Goal: Task Accomplishment & Management: Use online tool/utility

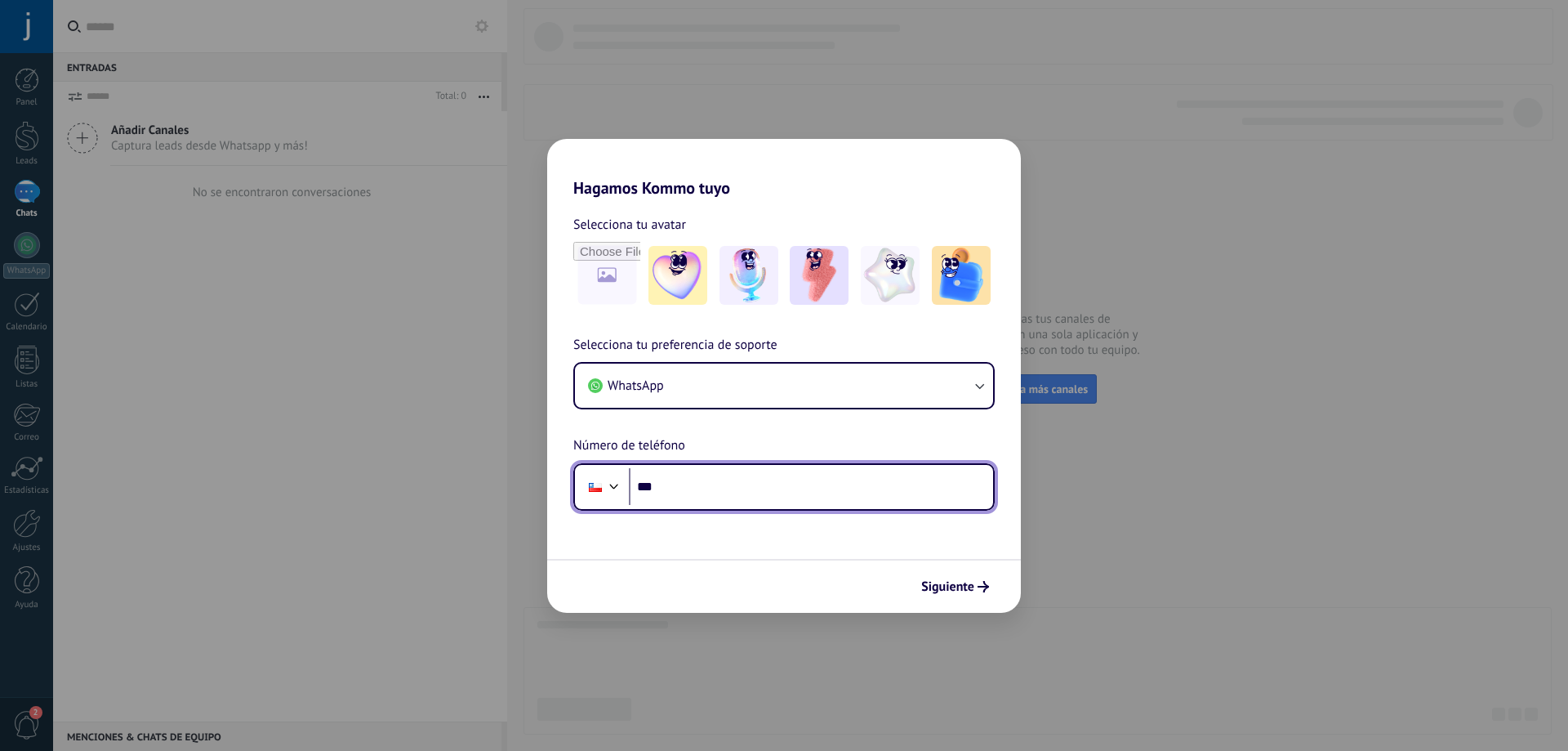
click at [728, 501] on input "***" at bounding box center [811, 487] width 364 height 38
click at [787, 490] on input "***" at bounding box center [811, 487] width 364 height 38
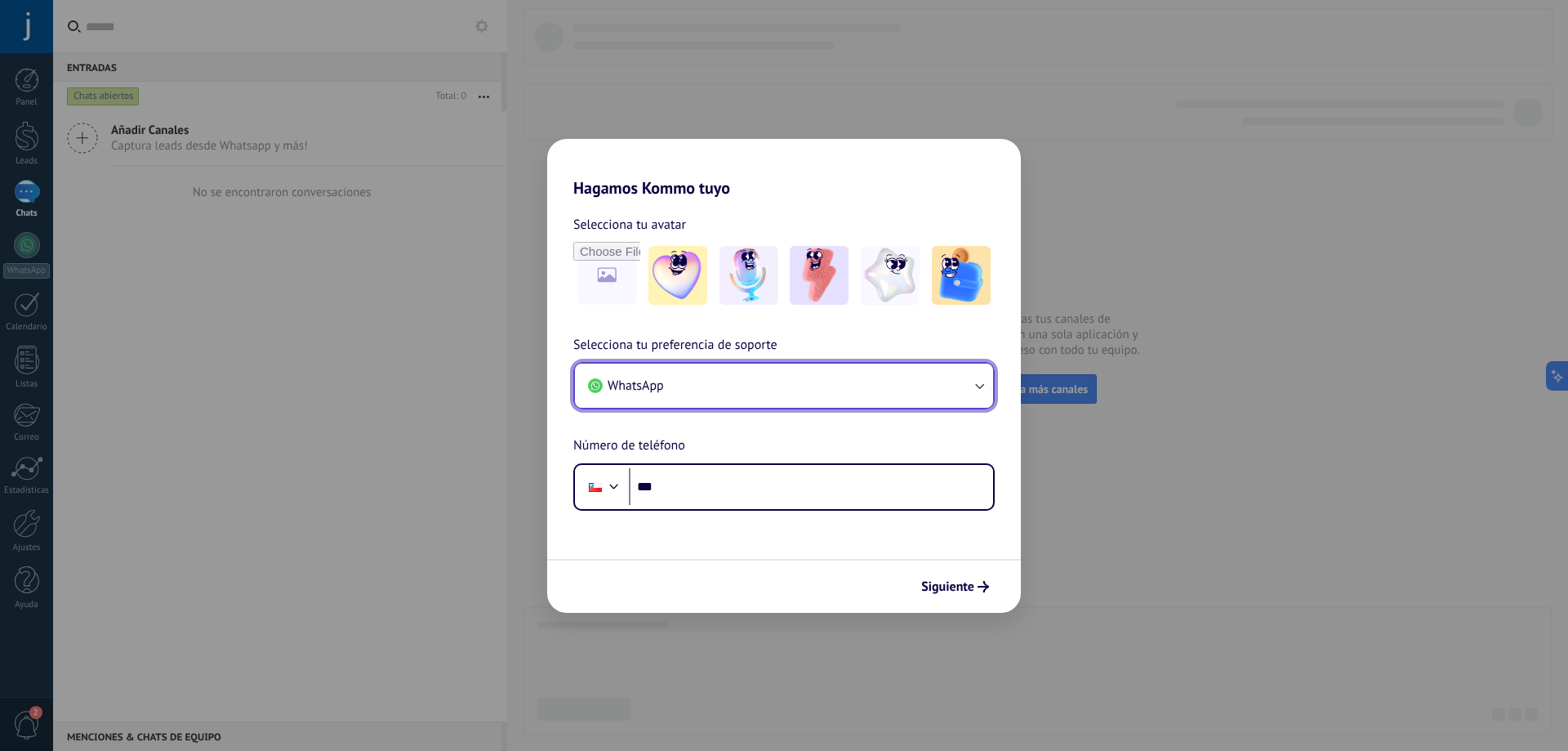
click at [812, 372] on button "WhatsApp" at bounding box center [784, 386] width 418 height 44
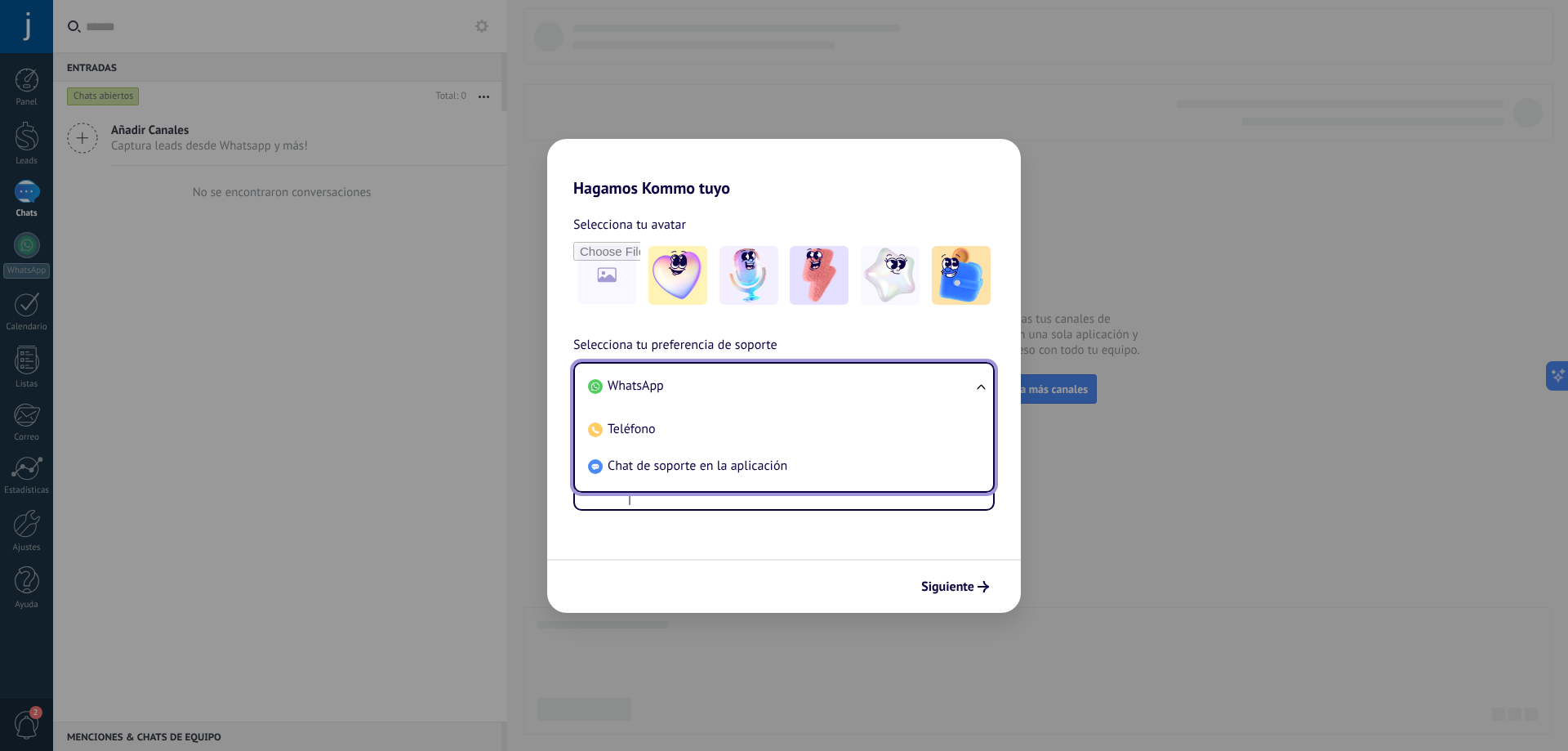
click at [752, 380] on li "WhatsApp" at bounding box center [781, 386] width 398 height 37
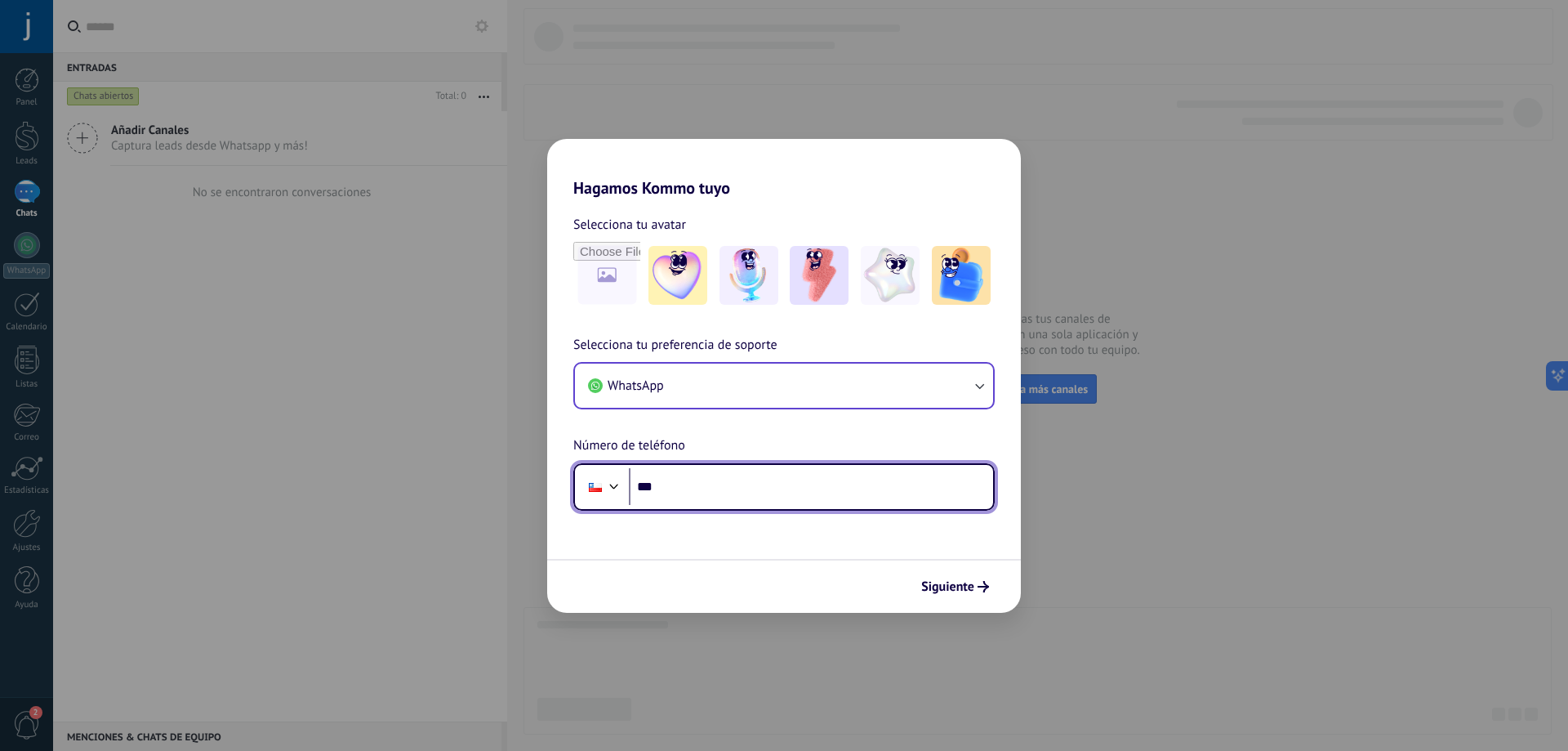
click at [725, 493] on input "***" at bounding box center [811, 487] width 364 height 38
type input "**********"
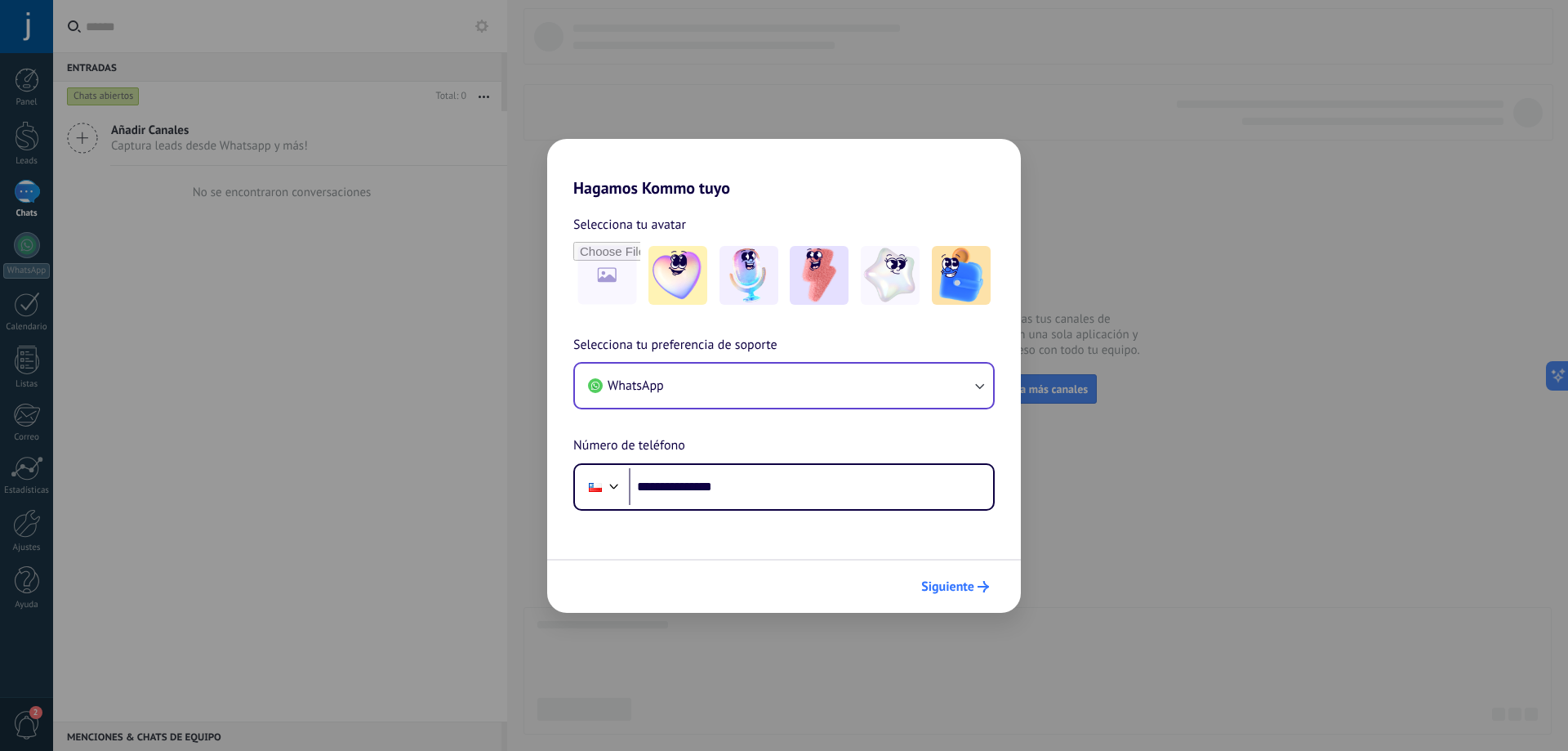
click at [975, 591] on span "Siguiente" at bounding box center [955, 586] width 68 height 11
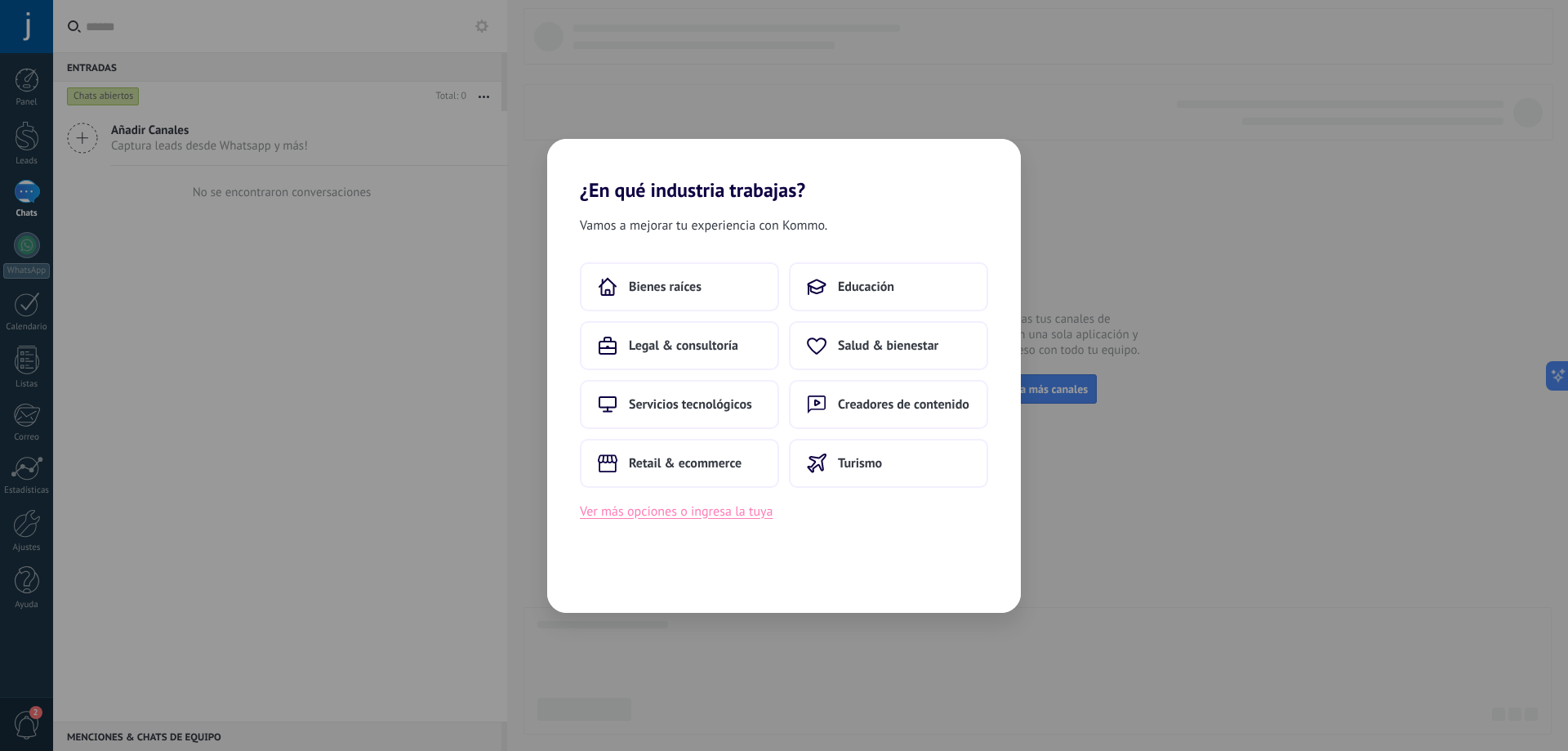
click at [665, 506] on button "Ver más opciones o ingresa la tuya" at bounding box center [675, 512] width 192 height 21
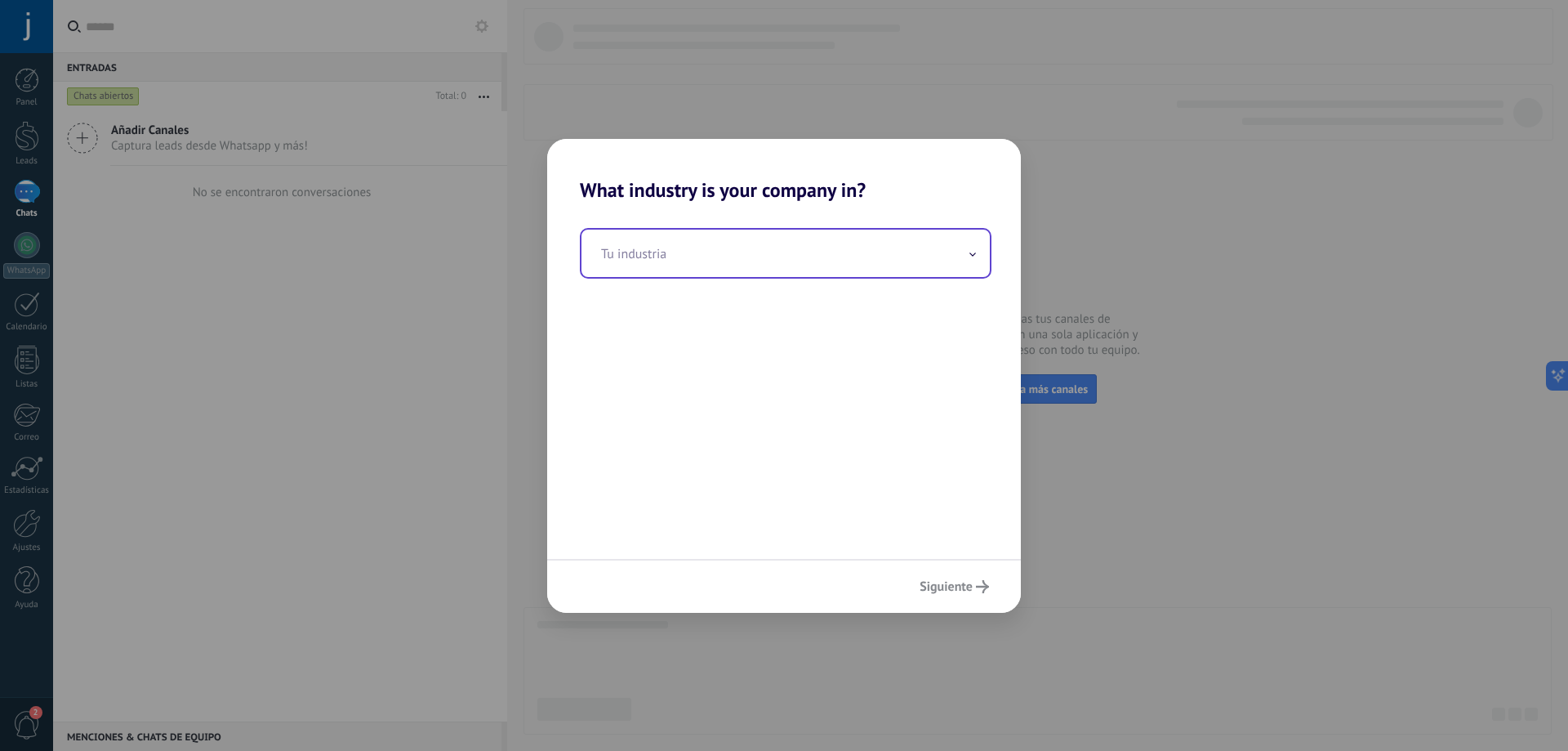
click at [728, 269] on input "text" at bounding box center [786, 252] width 409 height 47
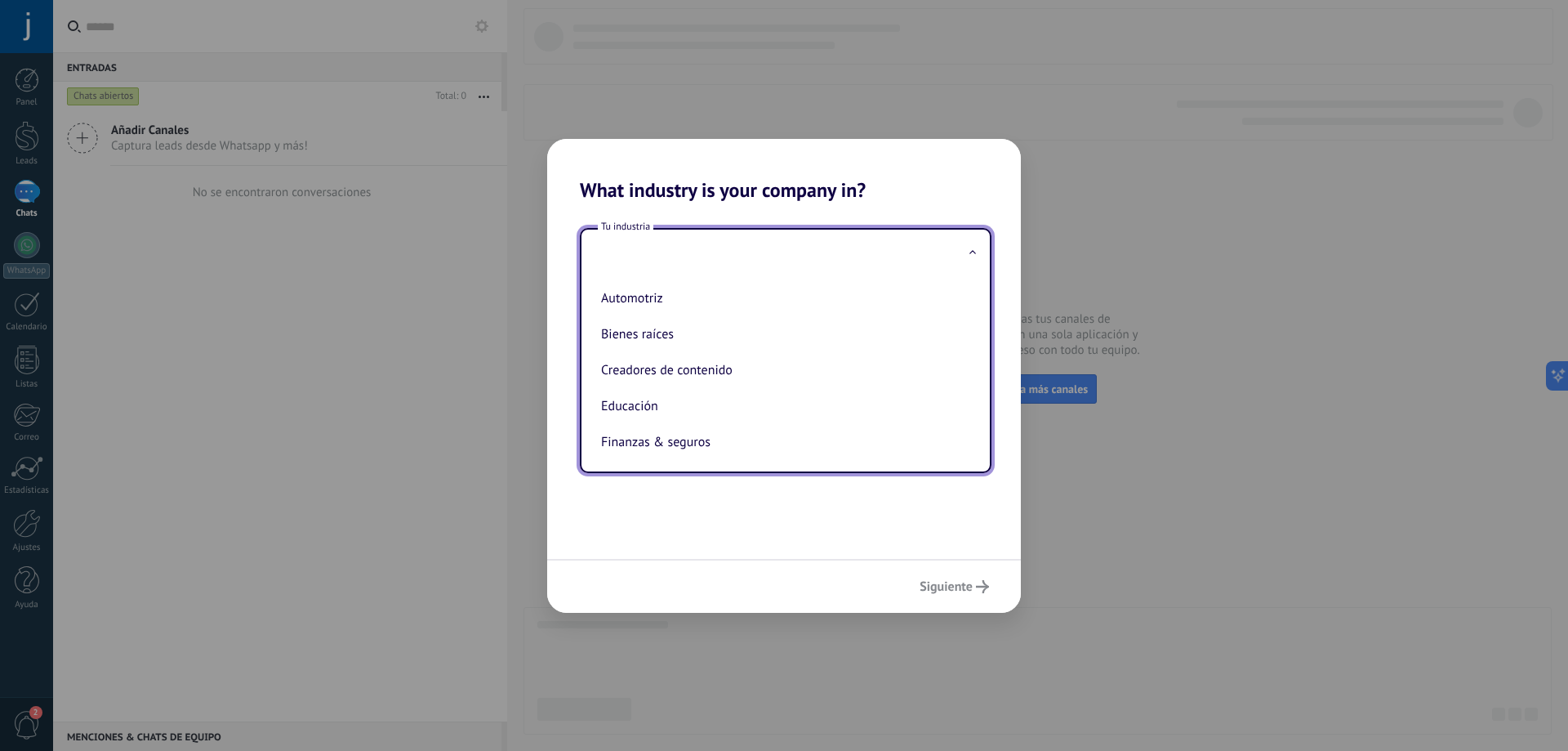
type input "*"
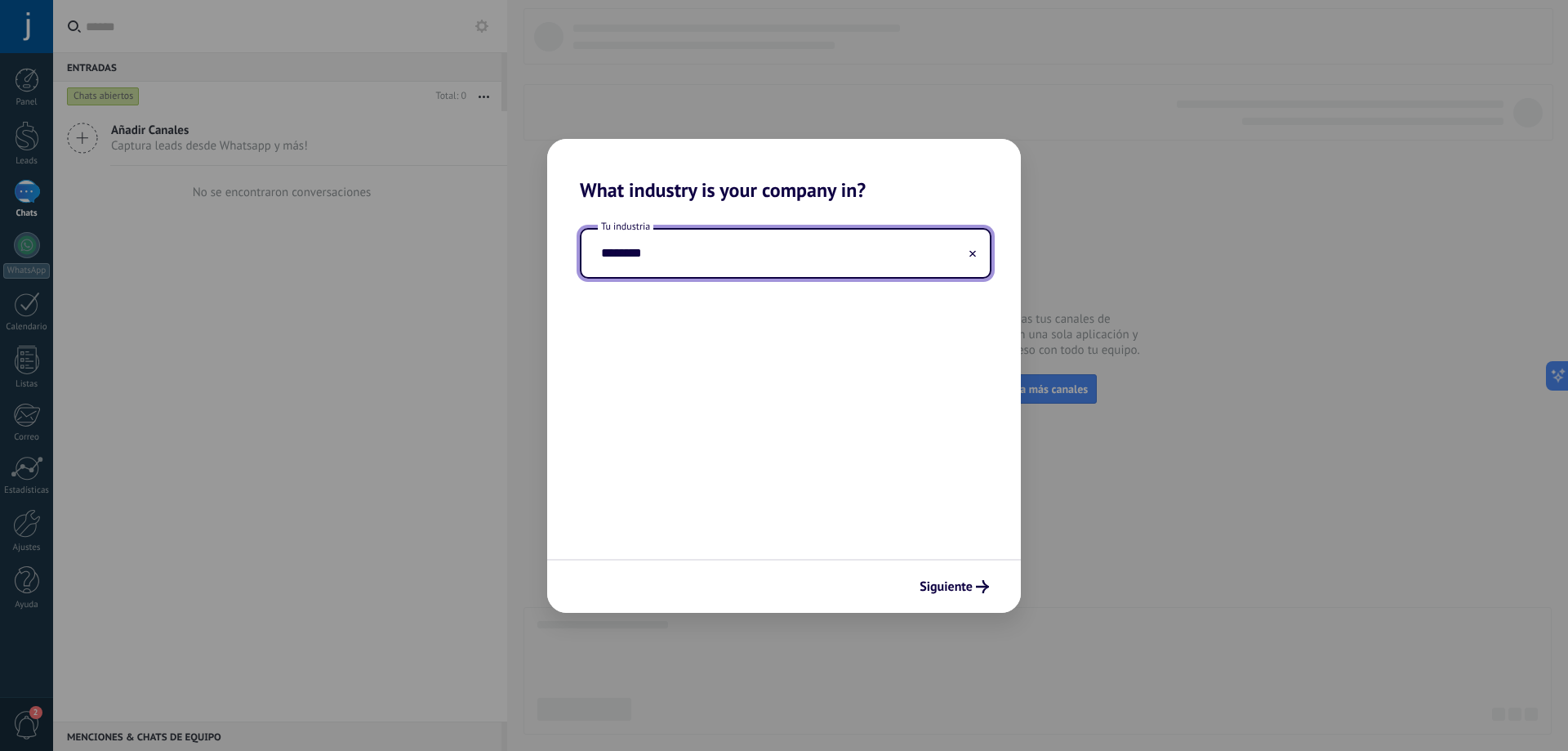
click at [727, 267] on input "********" at bounding box center [786, 252] width 409 height 47
drag, startPoint x: 526, startPoint y: 250, endPoint x: 428, endPoint y: 245, distance: 98.1
click at [428, 245] on div "What industry is your company in? Tu industria ******** Siguiente" at bounding box center [784, 376] width 1568 height 751
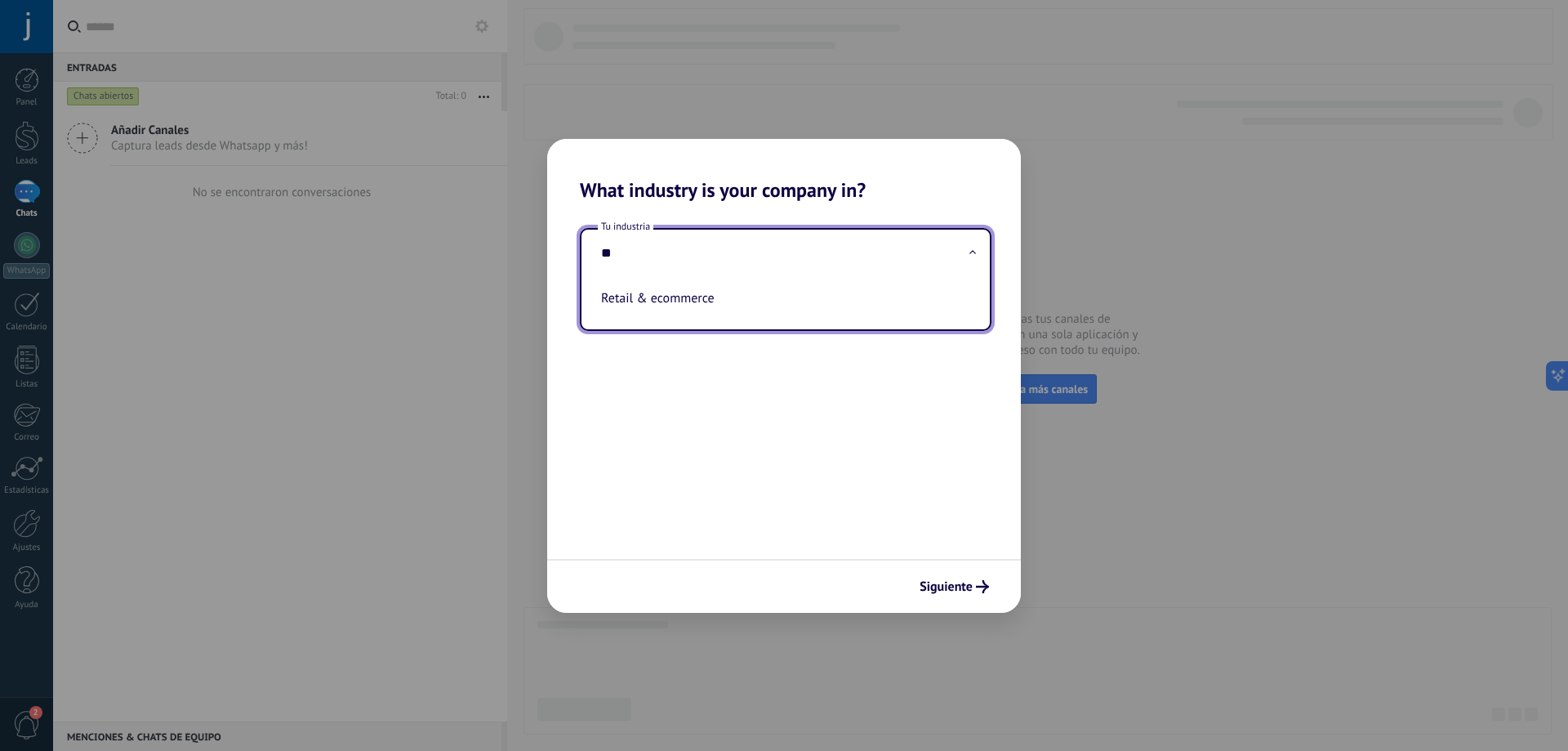
type input "*"
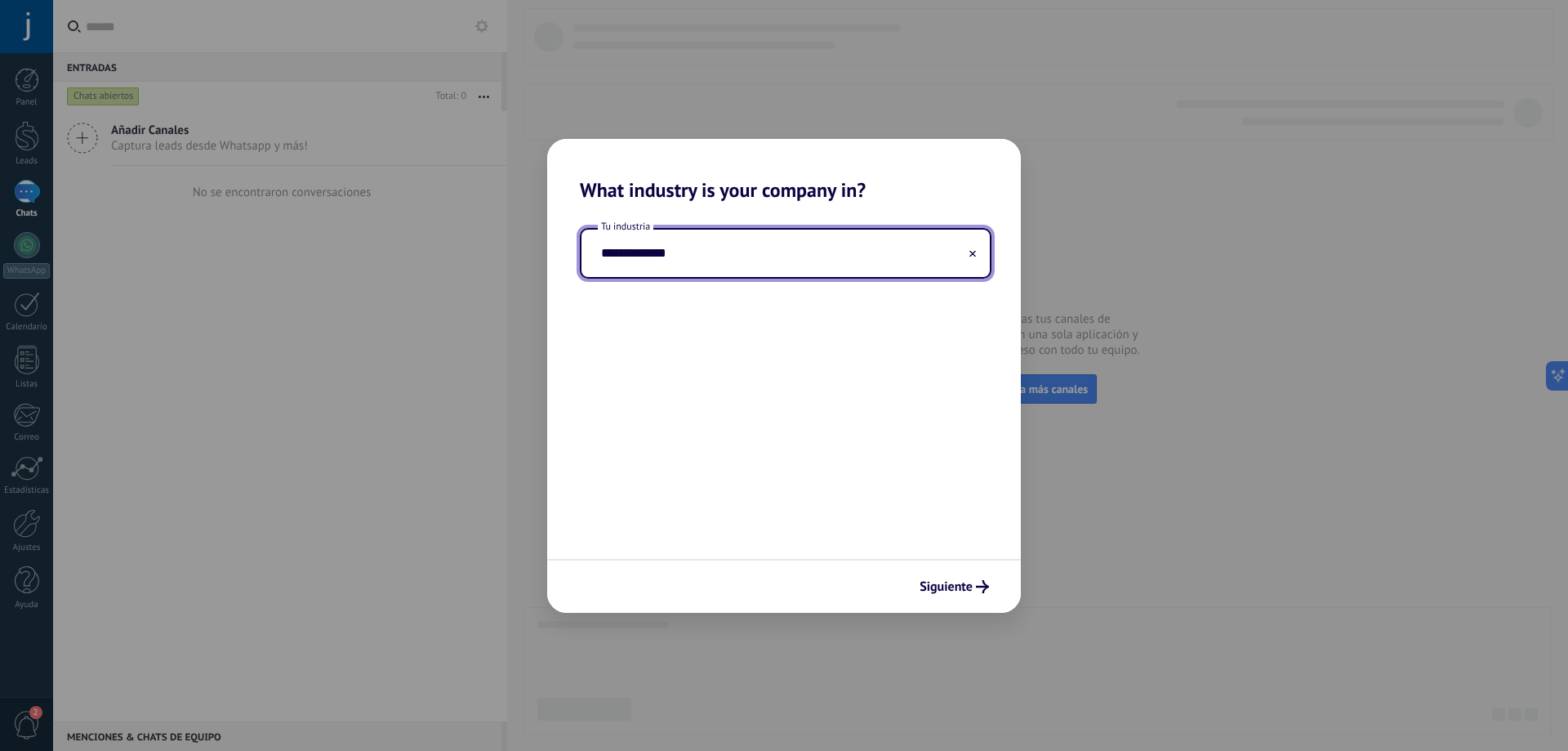
type input "**********"
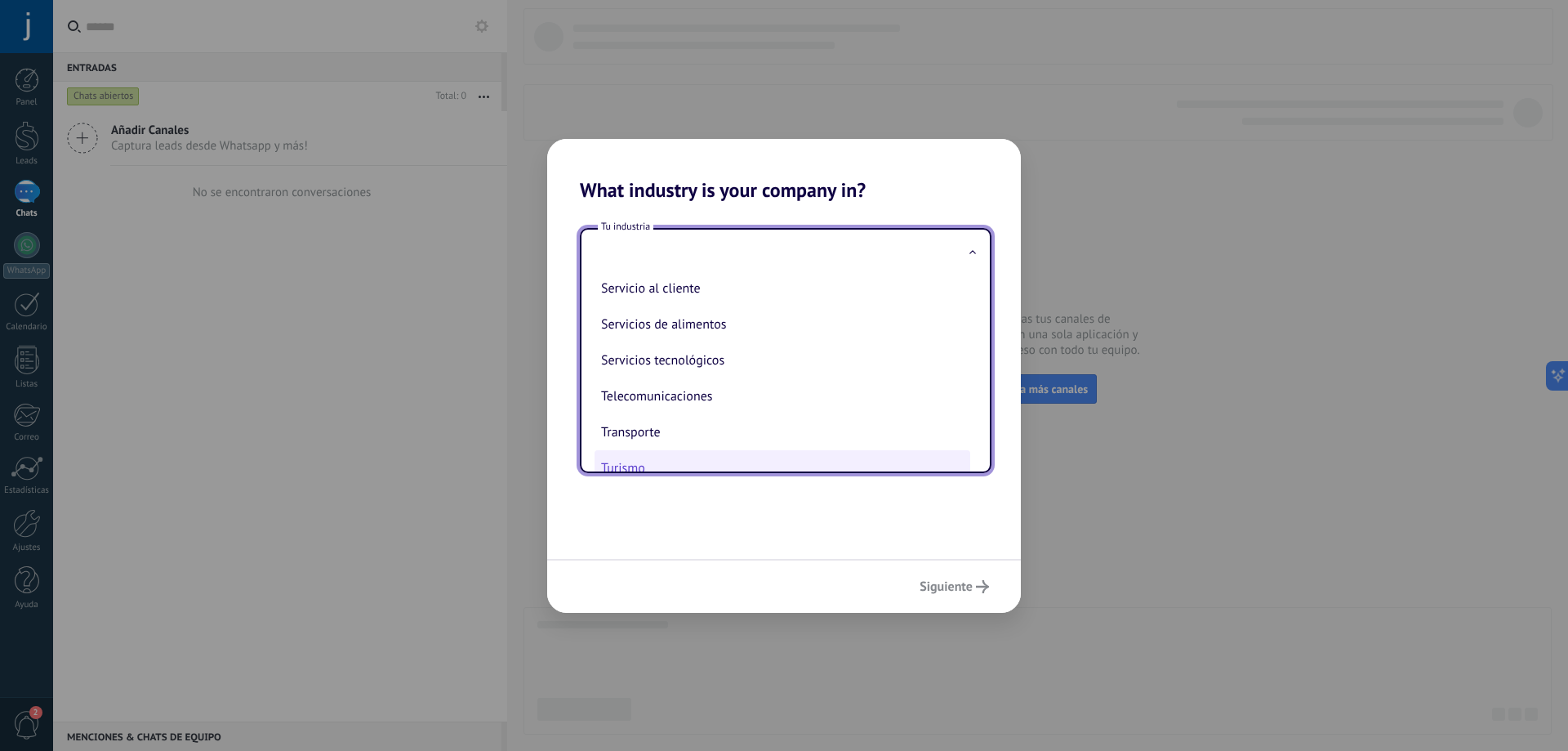
scroll to position [352, 0]
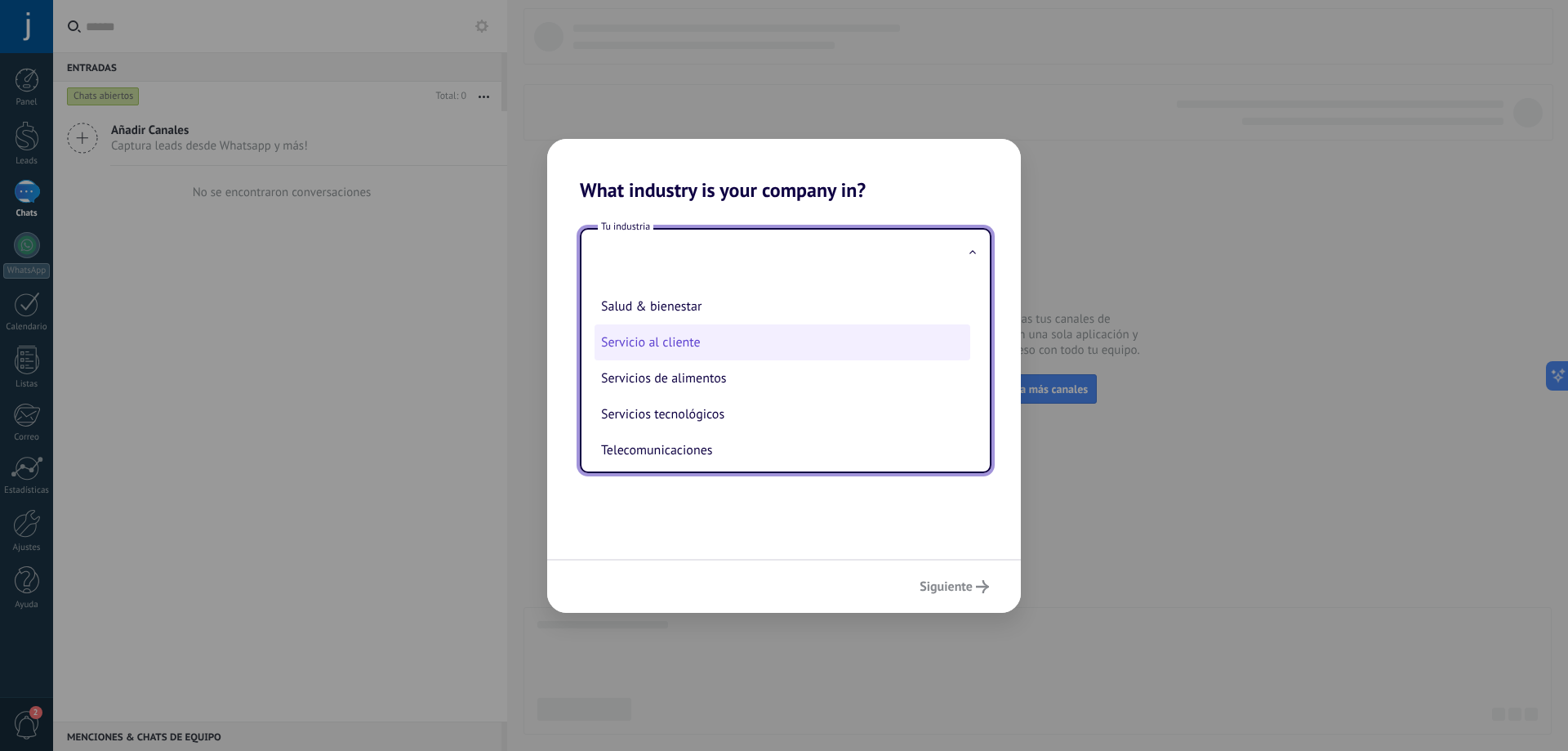
click at [686, 346] on li "Servicio al cliente" at bounding box center [781, 342] width 375 height 36
type input "**********"
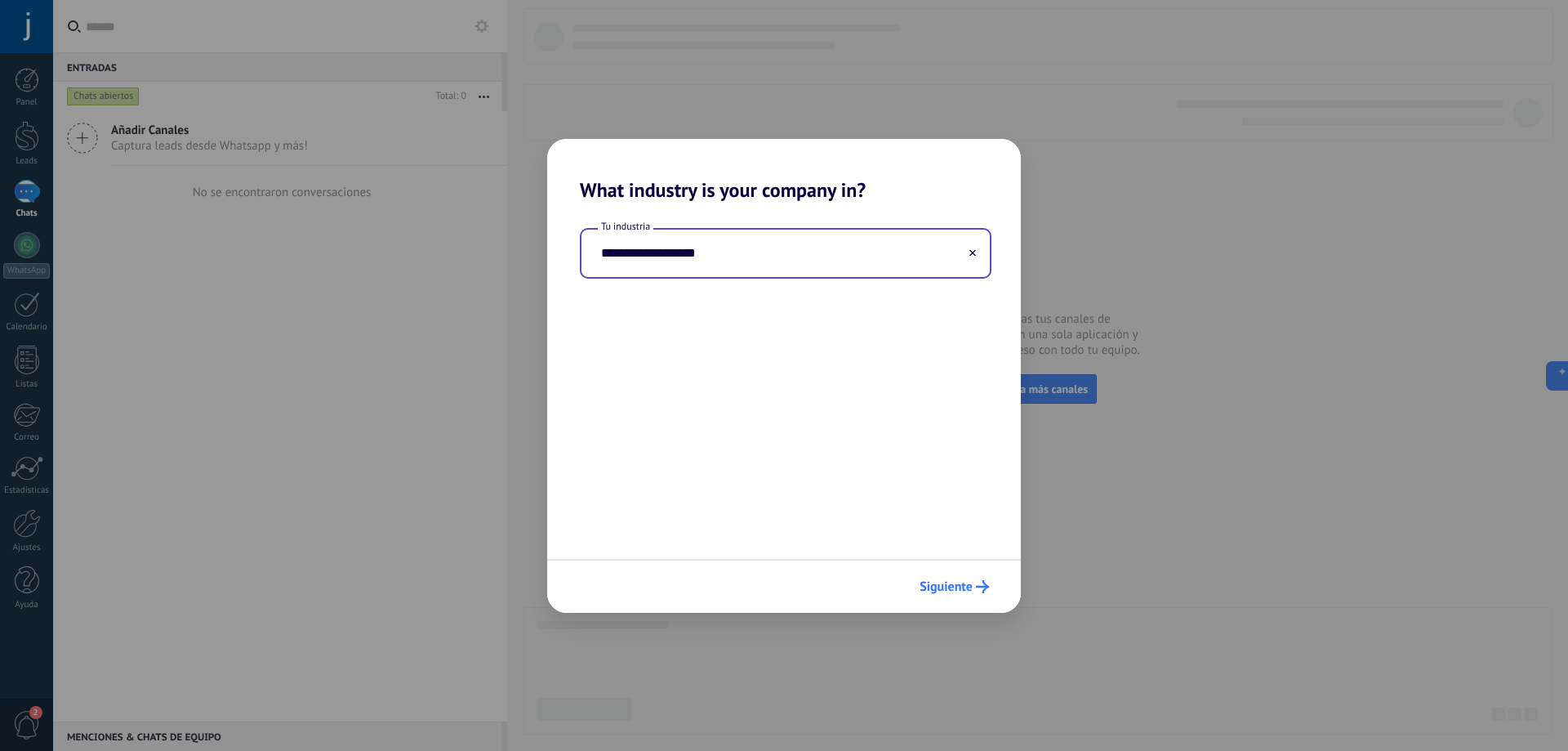
click at [959, 586] on span "Siguiente" at bounding box center [946, 586] width 53 height 11
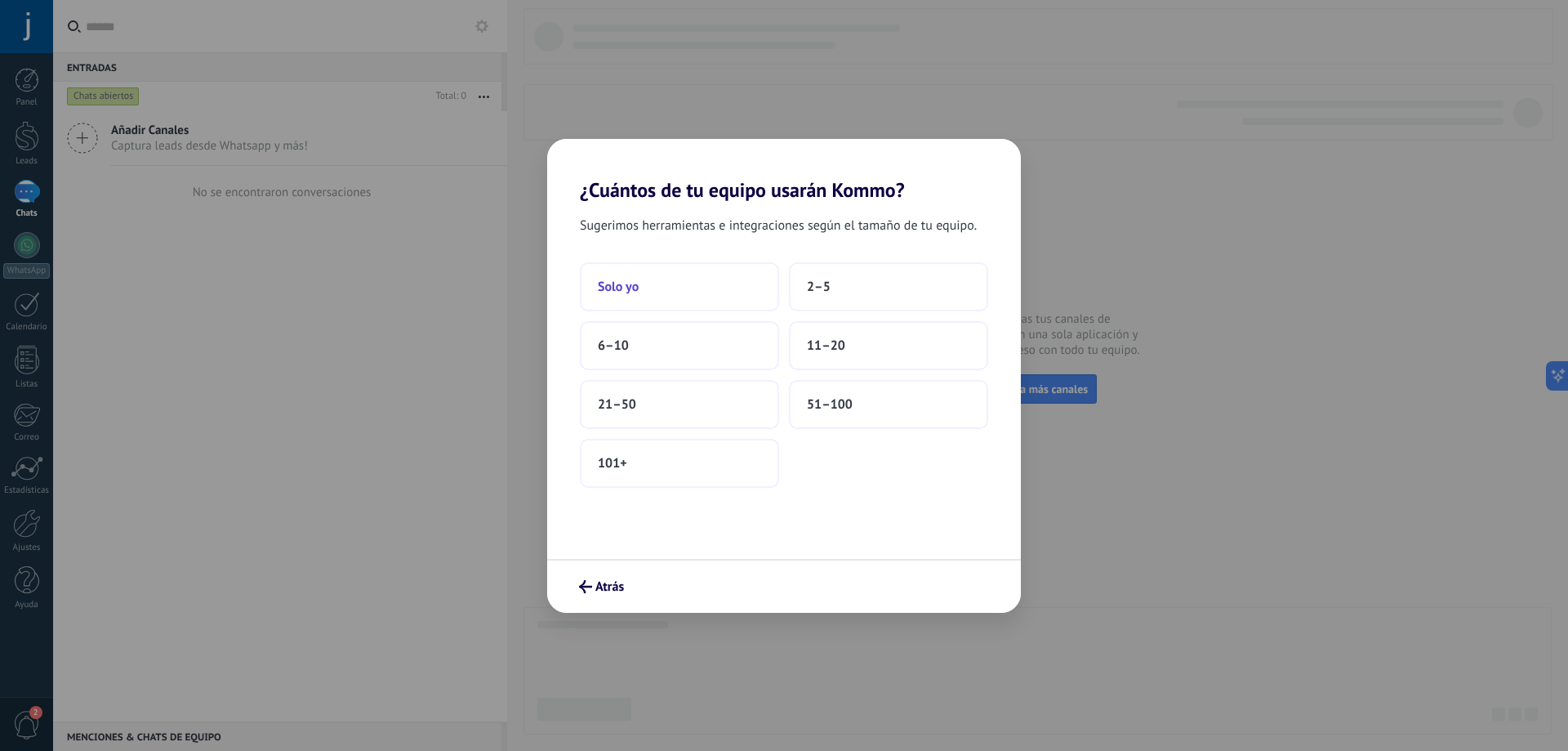
click at [626, 279] on span "Solo yo" at bounding box center [618, 287] width 41 height 16
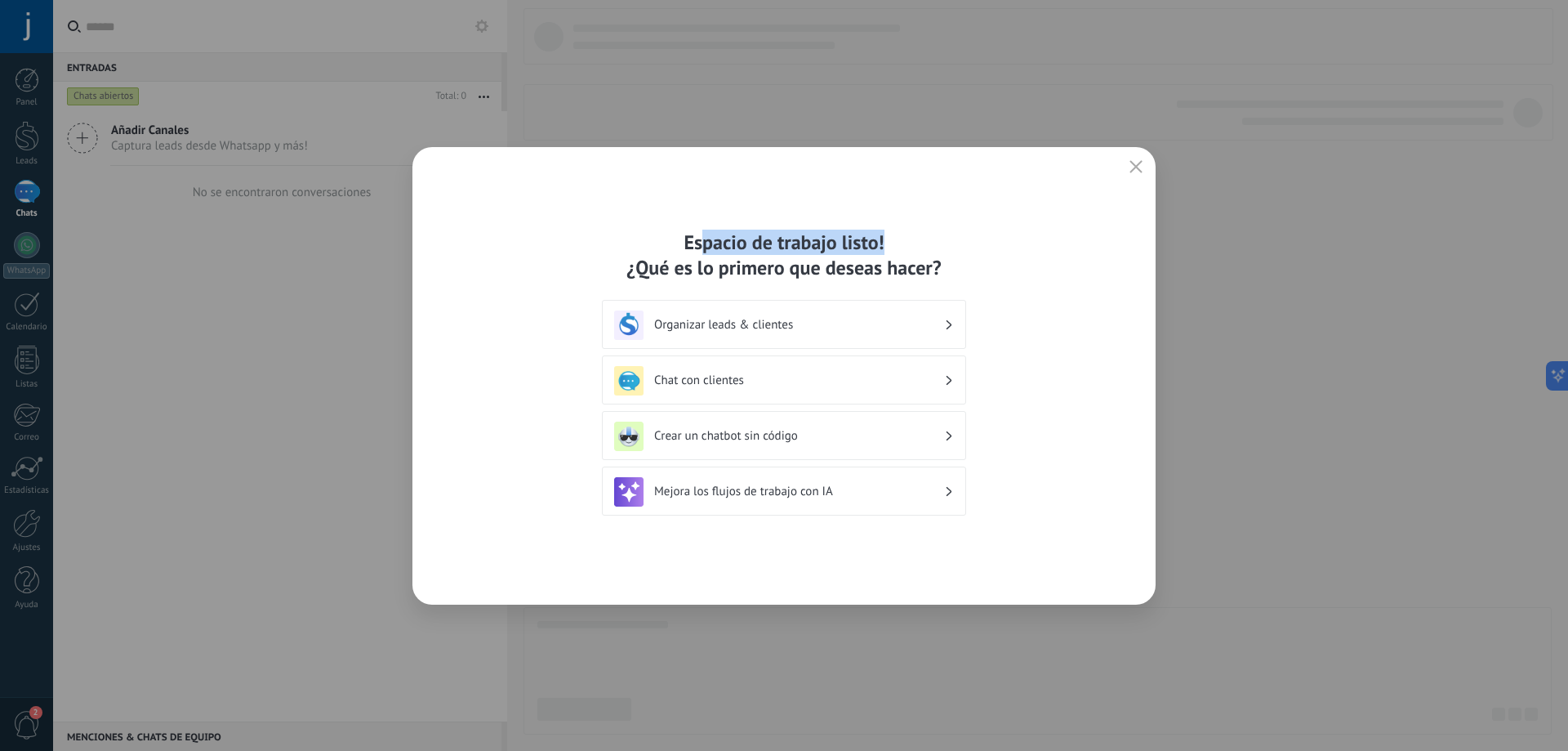
drag, startPoint x: 702, startPoint y: 245, endPoint x: 919, endPoint y: 246, distance: 217.0
click at [919, 246] on div "Espacio de trabajo listo! ¿Qué es lo primero que deseas hacer?" at bounding box center [784, 254] width 364 height 50
drag, startPoint x: 693, startPoint y: 266, endPoint x: 828, endPoint y: 266, distance: 135.0
click at [722, 266] on div "Espacio de trabajo listo! ¿Qué es lo primero que deseas hacer?" at bounding box center [784, 254] width 364 height 50
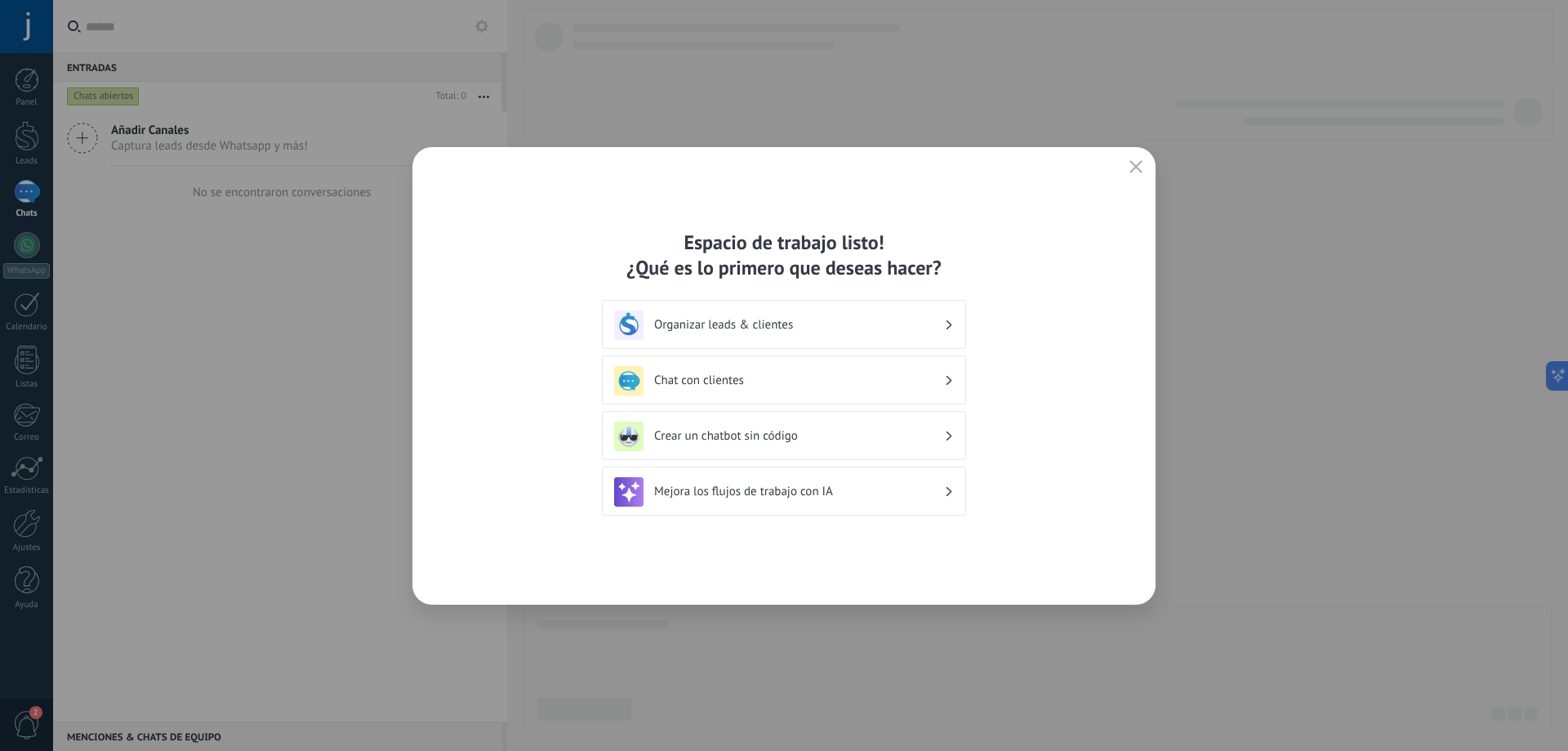
click at [853, 268] on div "Espacio de trabajo listo! ¿Qué es lo primero que deseas hacer?" at bounding box center [784, 254] width 364 height 50
drag, startPoint x: 900, startPoint y: 269, endPoint x: 920, endPoint y: 269, distance: 20.0
click at [905, 269] on div "Espacio de trabajo listo! ¿Qué es lo primero que deseas hacer?" at bounding box center [784, 254] width 364 height 50
click at [920, 269] on div "Espacio de trabajo listo! ¿Qué es lo primero que deseas hacer?" at bounding box center [784, 254] width 364 height 50
click at [732, 317] on h3 "Organizar leads & clientes" at bounding box center [799, 325] width 290 height 15
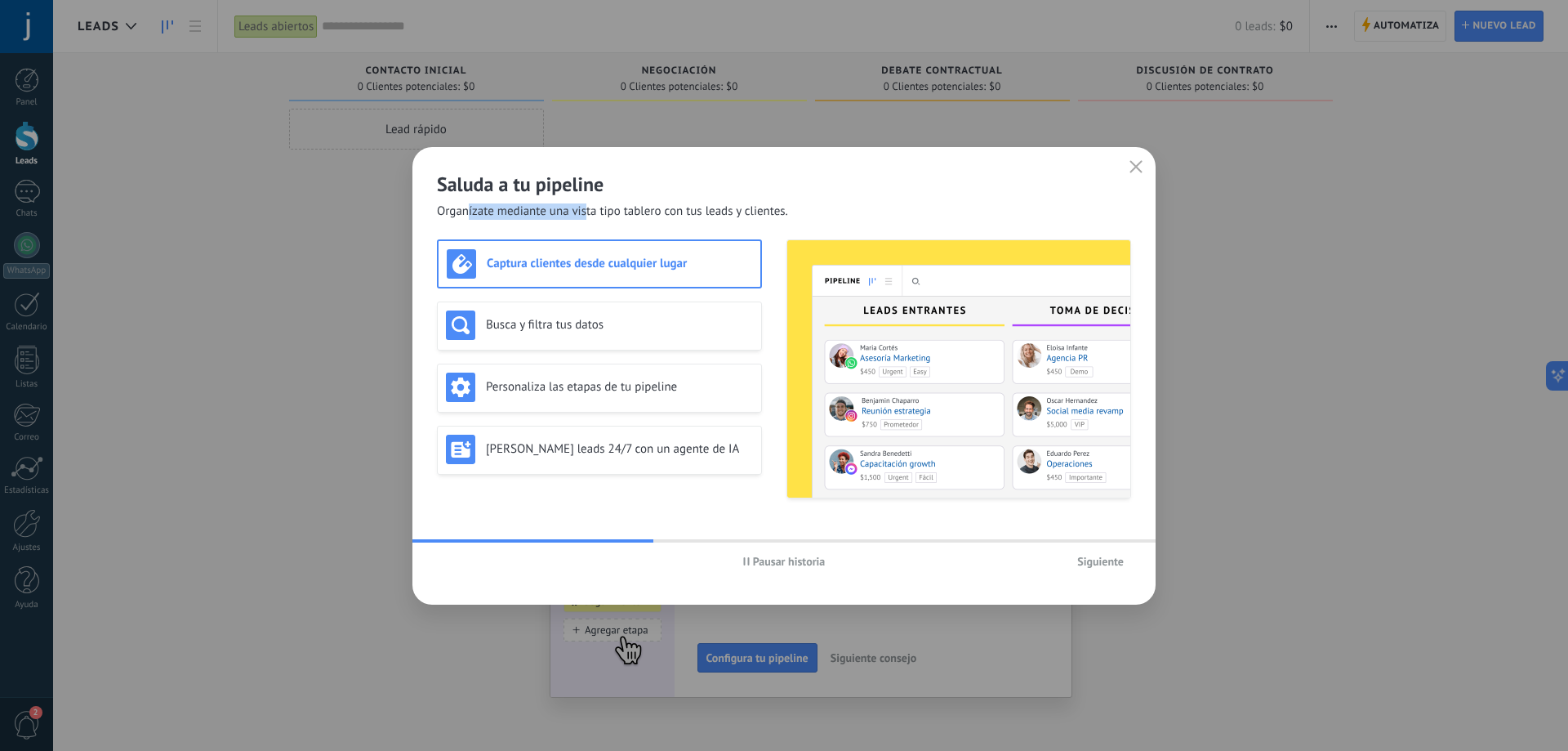
drag, startPoint x: 469, startPoint y: 213, endPoint x: 587, endPoint y: 216, distance: 118.0
click at [587, 216] on span "Organízate mediante una vista tipo tablero con tus leads y clientes." at bounding box center [612, 211] width 351 height 16
click at [590, 216] on span "Organízate mediante una vista tipo tablero con tus leads y clientes." at bounding box center [612, 211] width 351 height 16
drag, startPoint x: 604, startPoint y: 213, endPoint x: 675, endPoint y: 213, distance: 71.0
click at [675, 213] on span "Organízate mediante una vista tipo tablero con tus leads y clientes." at bounding box center [612, 211] width 351 height 16
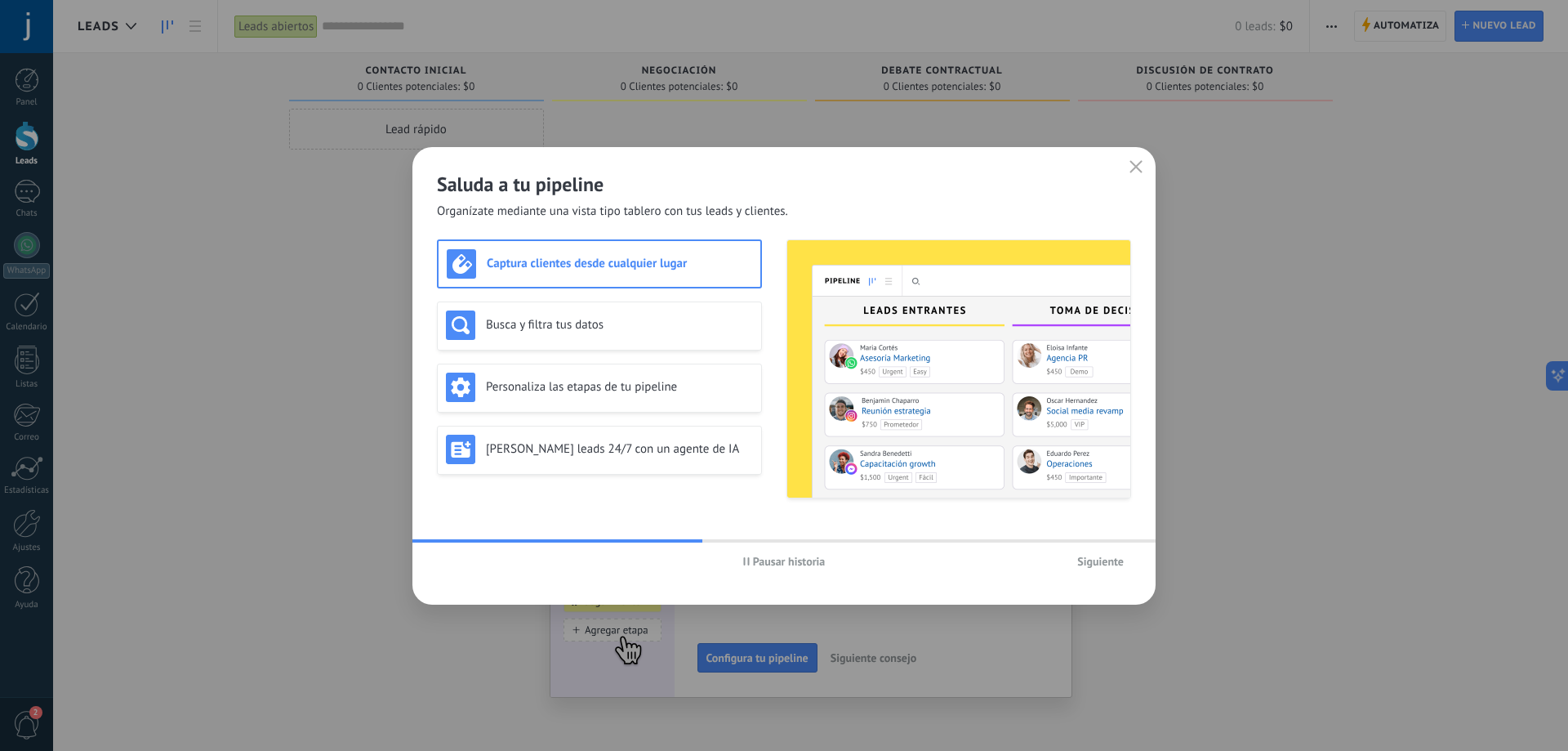
click at [684, 213] on span "Organízate mediante una vista tipo tablero con tus leads y clientes." at bounding box center [612, 211] width 351 height 16
click at [716, 212] on span "Organízate mediante una vista tipo tablero con tus leads y clientes." at bounding box center [612, 211] width 351 height 16
drag, startPoint x: 770, startPoint y: 213, endPoint x: 705, endPoint y: 215, distance: 65.0
click at [770, 214] on span "Organízate mediante una vista tipo tablero con tus leads y clientes." at bounding box center [612, 211] width 351 height 16
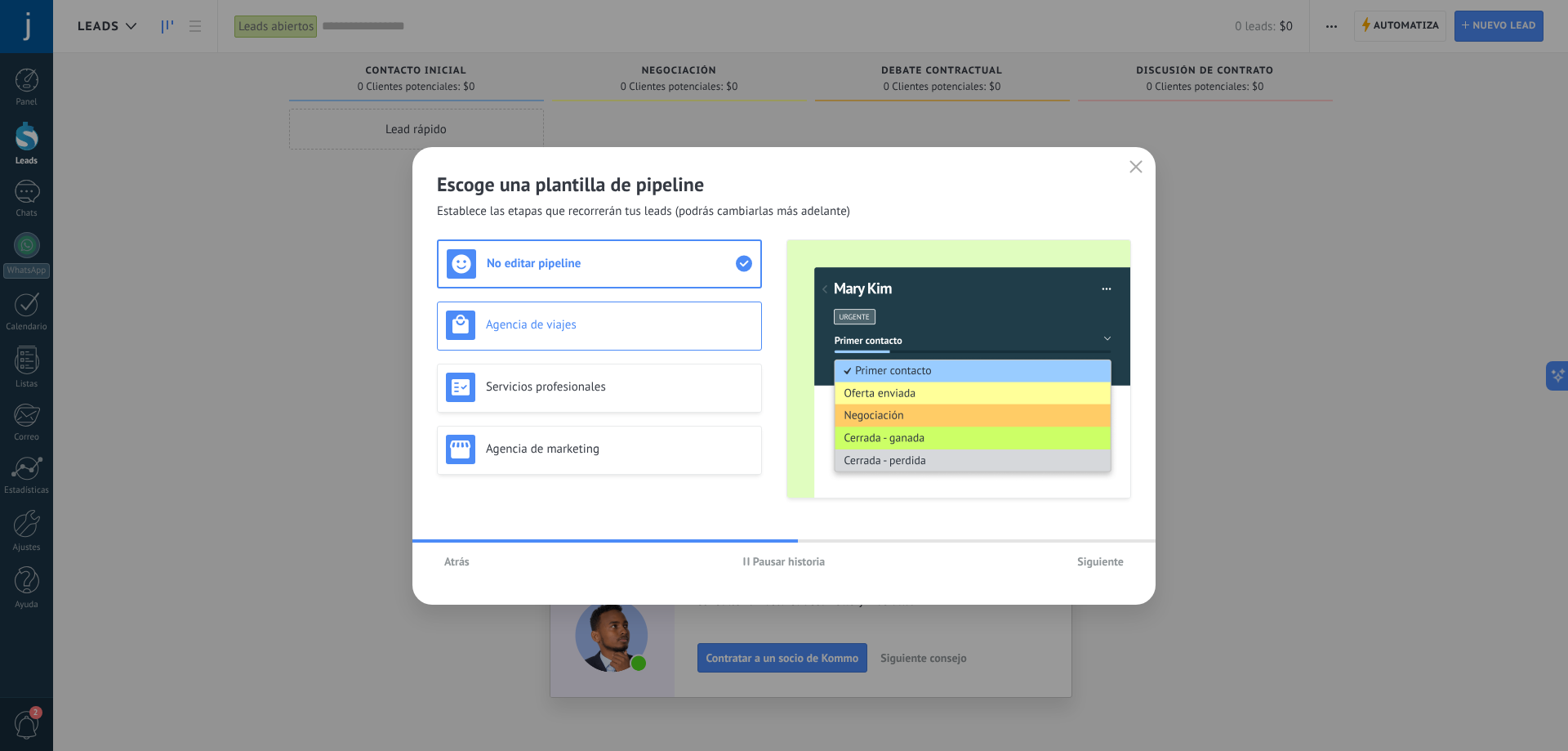
click at [631, 322] on h3 "Agencia de viajes" at bounding box center [619, 325] width 267 height 15
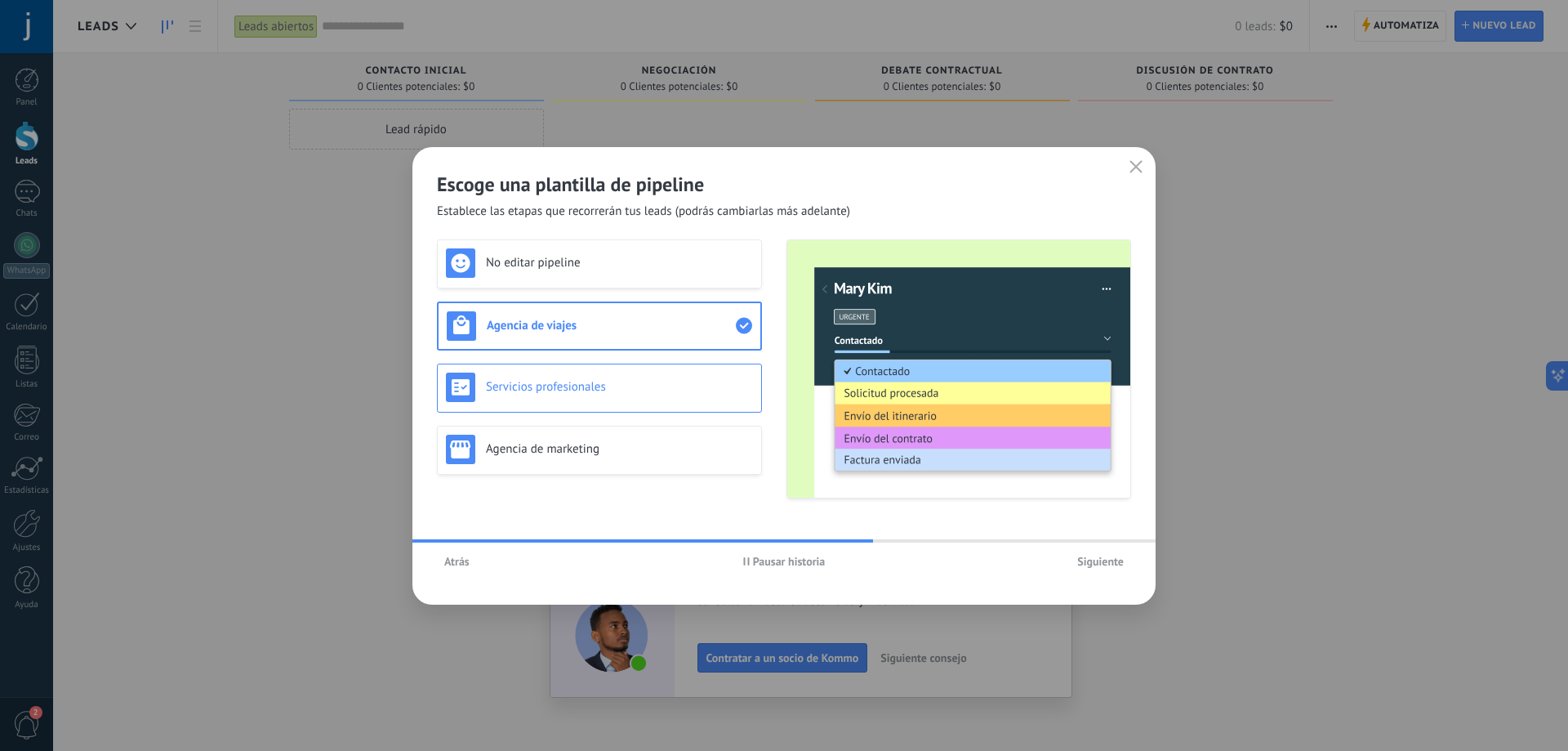
click at [624, 380] on h3 "Servicios profesionales" at bounding box center [619, 387] width 267 height 15
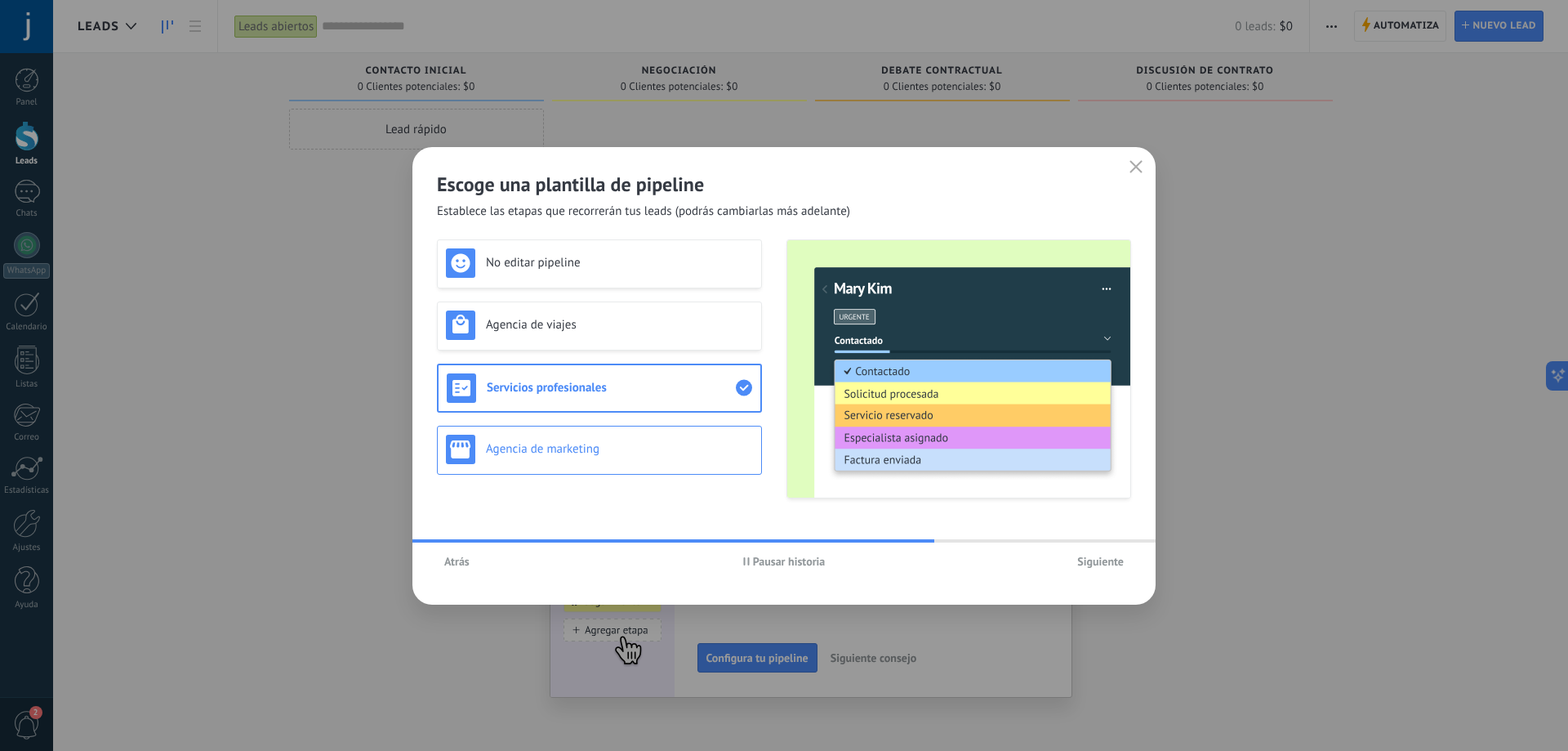
click at [628, 432] on div "Agencia de marketing" at bounding box center [599, 450] width 325 height 49
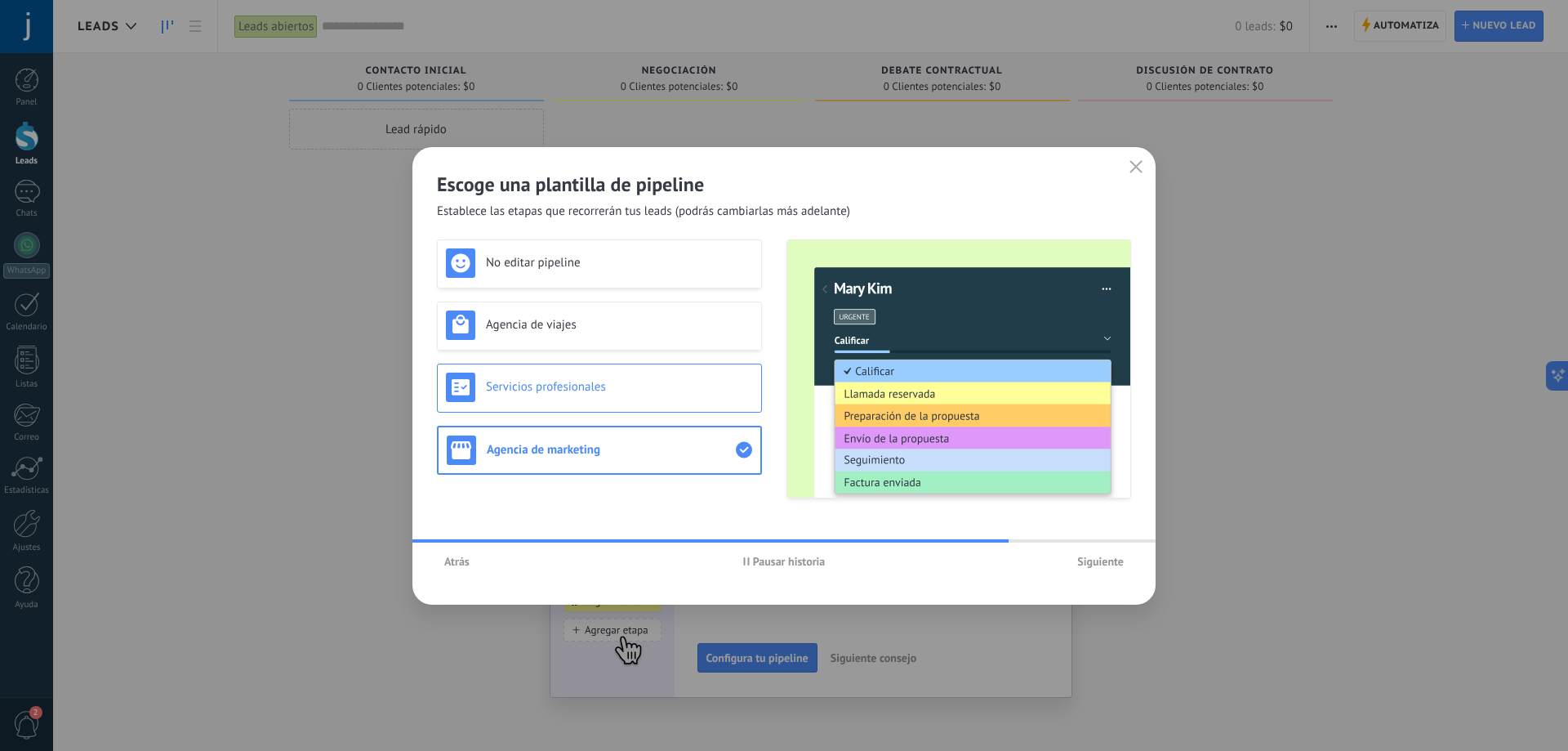
click at [625, 389] on h3 "Servicios profesionales" at bounding box center [619, 387] width 267 height 15
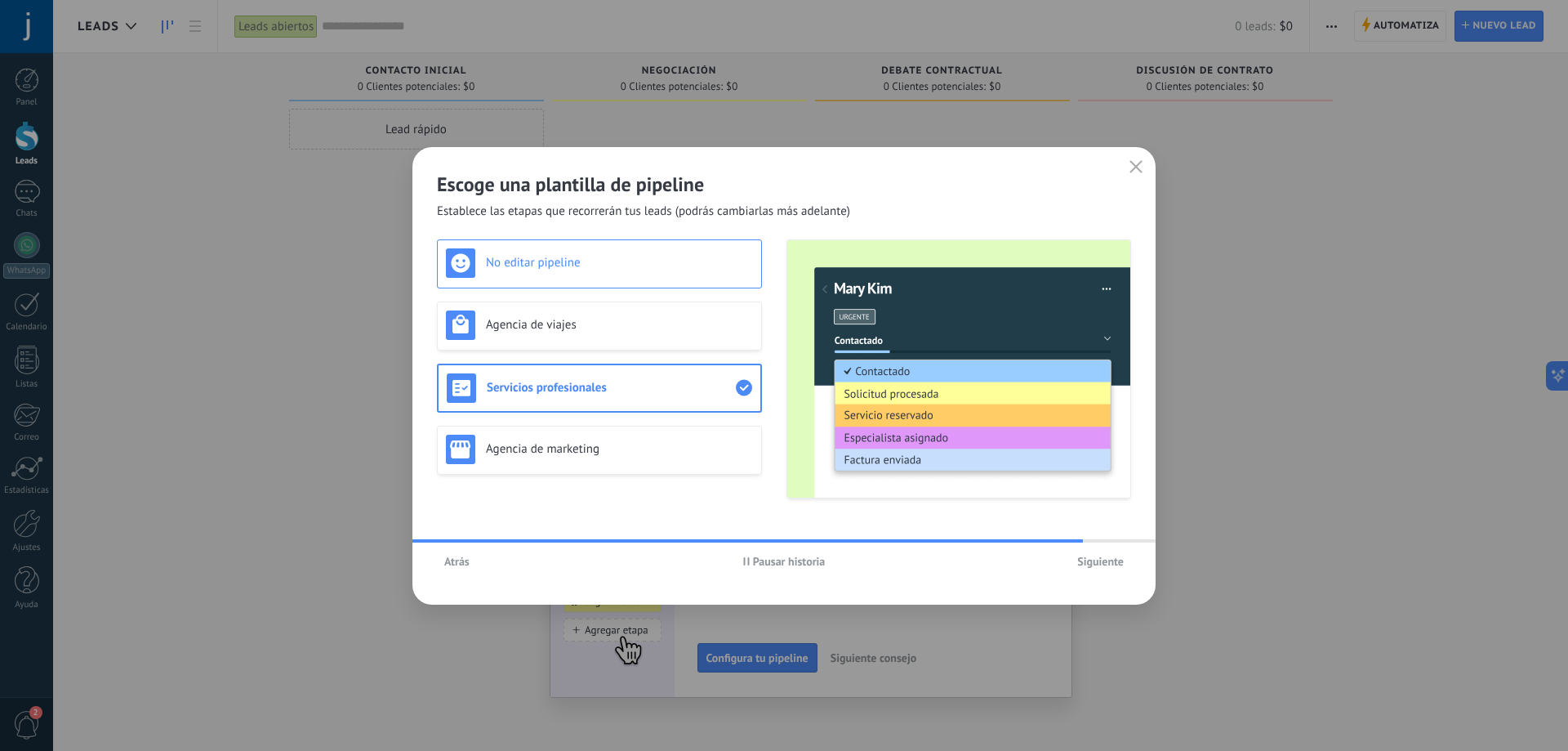
click at [603, 264] on h3 "No editar pipeline" at bounding box center [619, 263] width 267 height 15
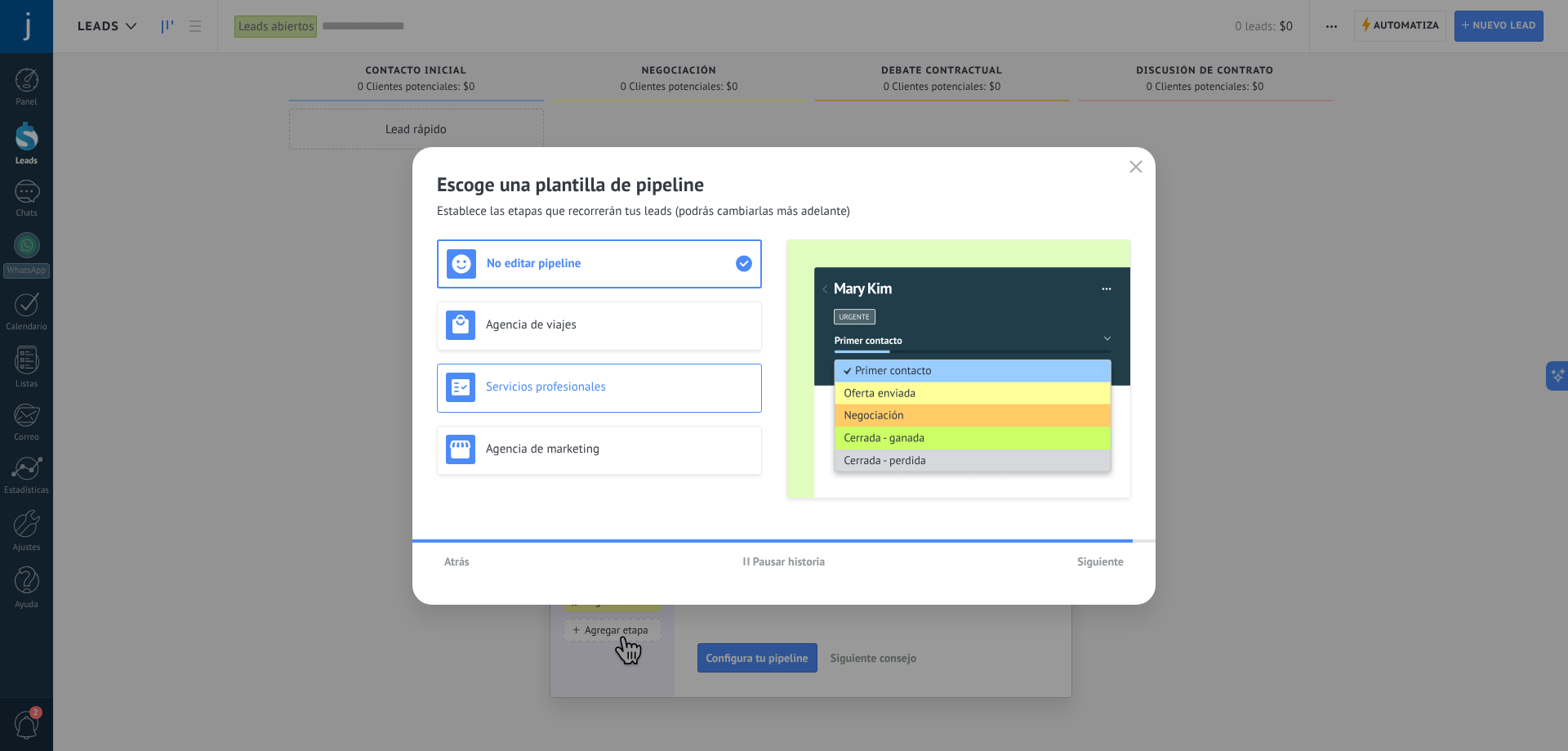
click at [604, 387] on h3 "Servicios profesionales" at bounding box center [619, 387] width 267 height 15
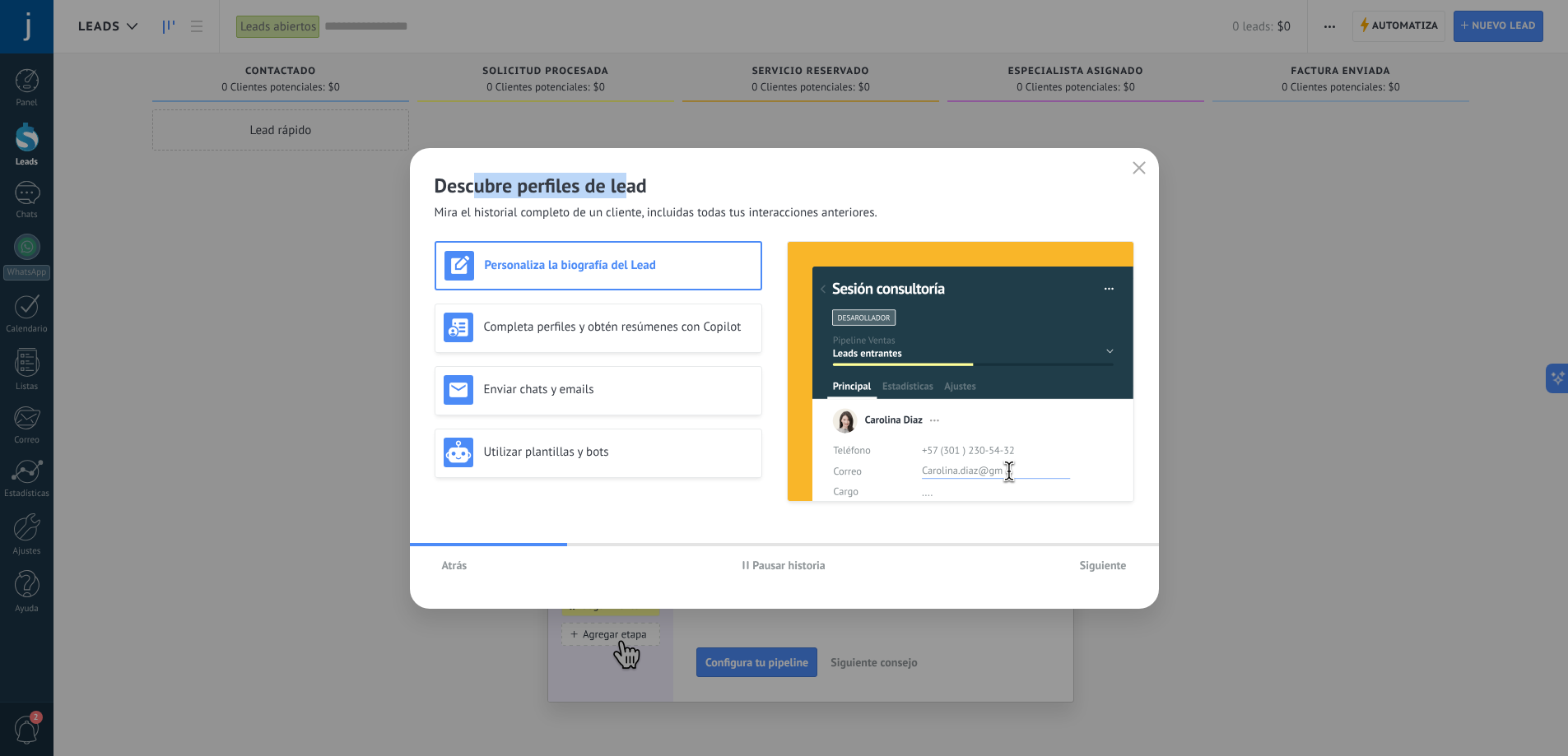
drag, startPoint x: 569, startPoint y: 183, endPoint x: 622, endPoint y: 186, distance: 53.1
click at [622, 186] on h2 "Descubre perfiles de lead" at bounding box center [784, 186] width 700 height 26
click at [624, 186] on h2 "Descubre perfiles de lead" at bounding box center [784, 186] width 700 height 26
click at [614, 313] on div "Completa perfiles y obtén resúmenes con Copilot" at bounding box center [598, 327] width 309 height 29
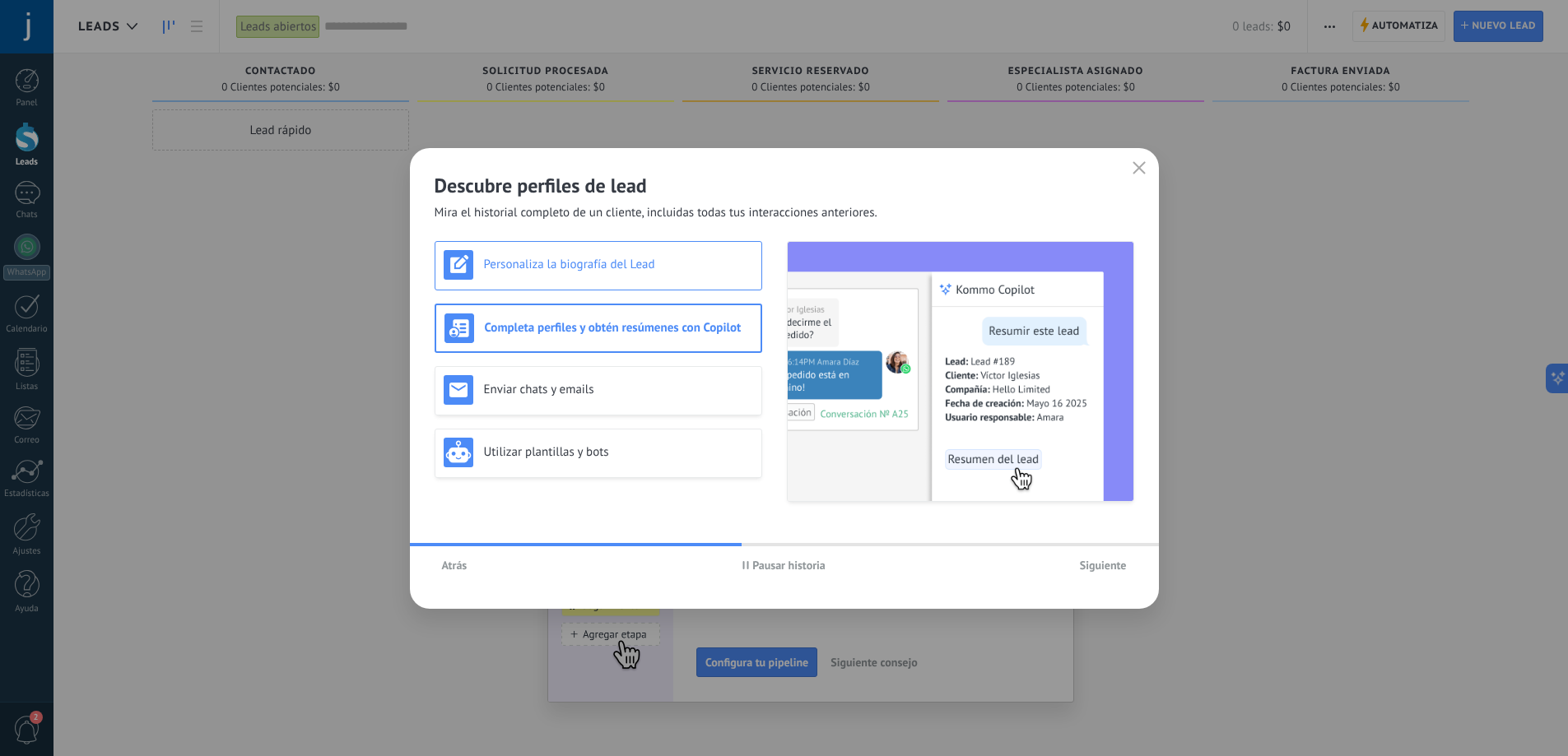
click at [661, 254] on div "Personaliza la biografía del Lead" at bounding box center [598, 264] width 309 height 29
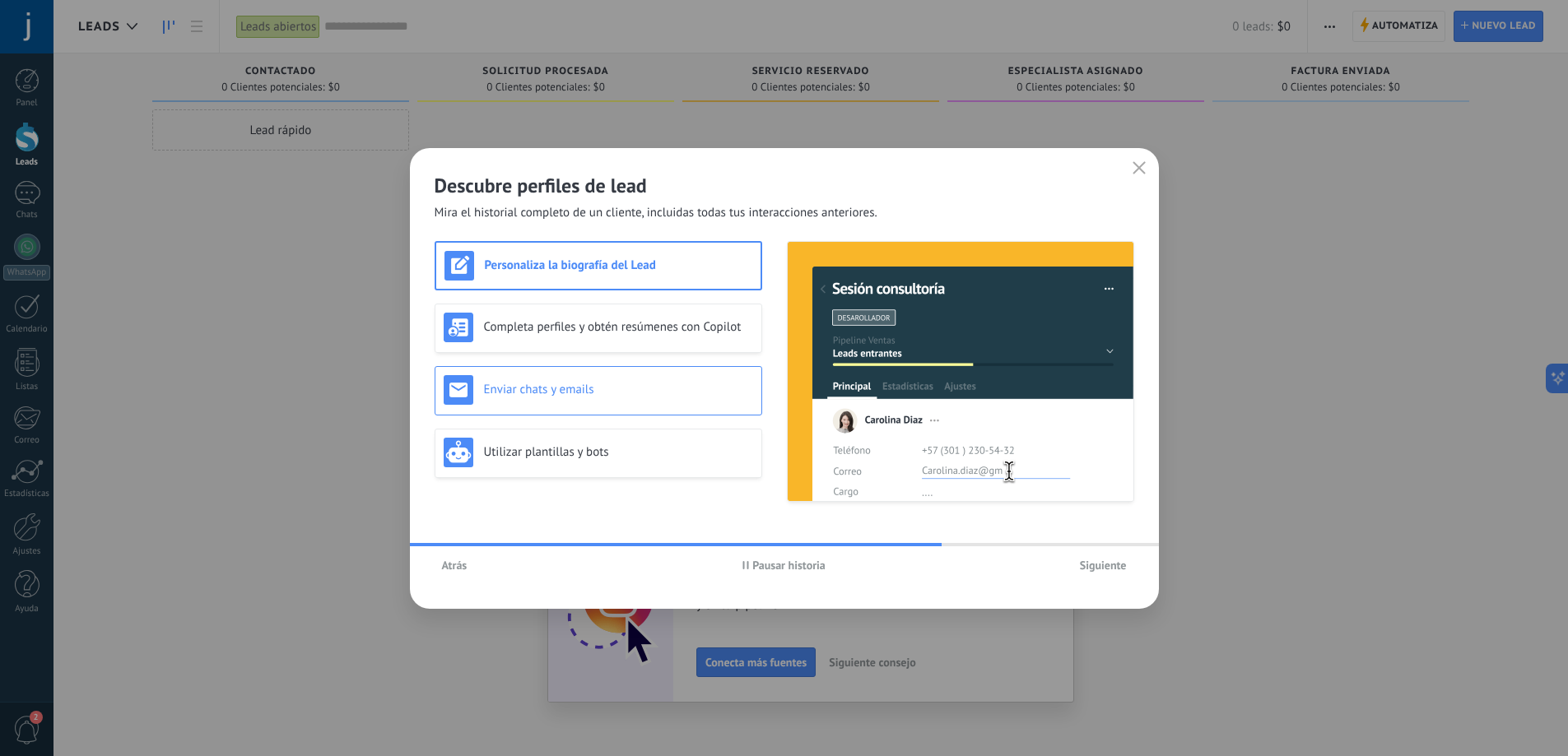
click at [655, 384] on h3 "Enviar chats y emails" at bounding box center [619, 389] width 269 height 15
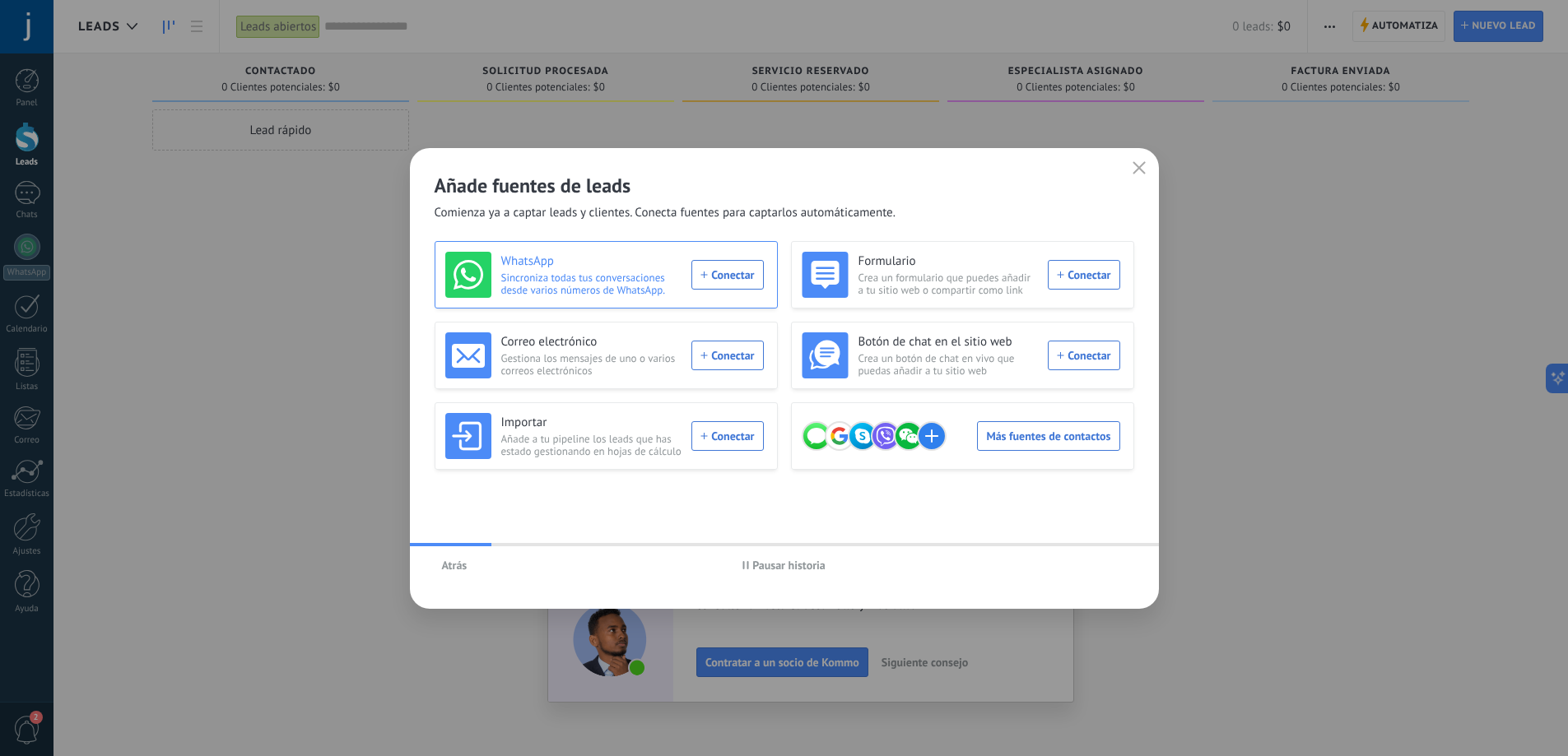
click at [719, 282] on div "WhatsApp Sincroniza todas tus conversaciones desde varios números de WhatsApp. …" at bounding box center [605, 274] width 319 height 46
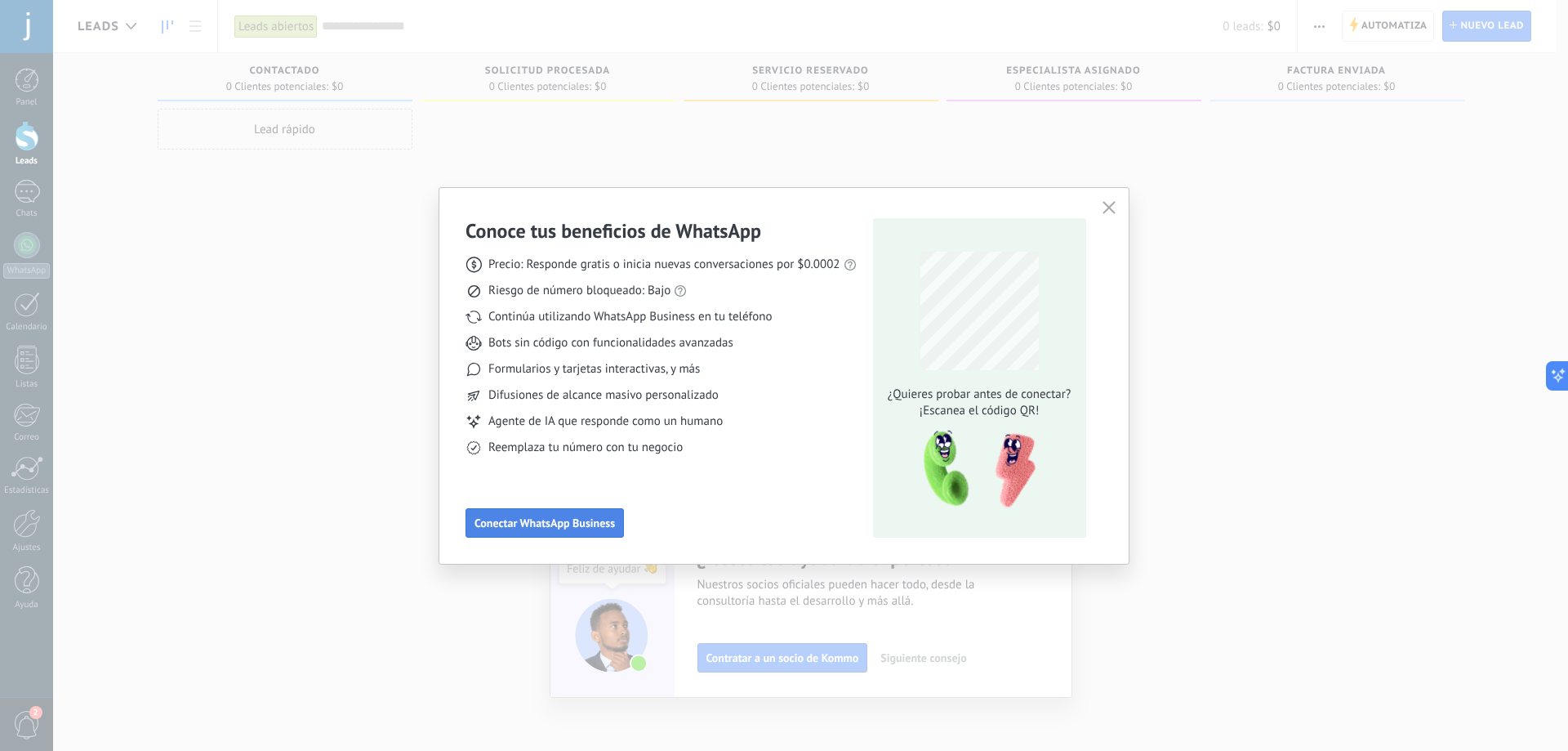
click at [590, 522] on span "Conectar WhatsApp Business" at bounding box center [545, 523] width 140 height 11
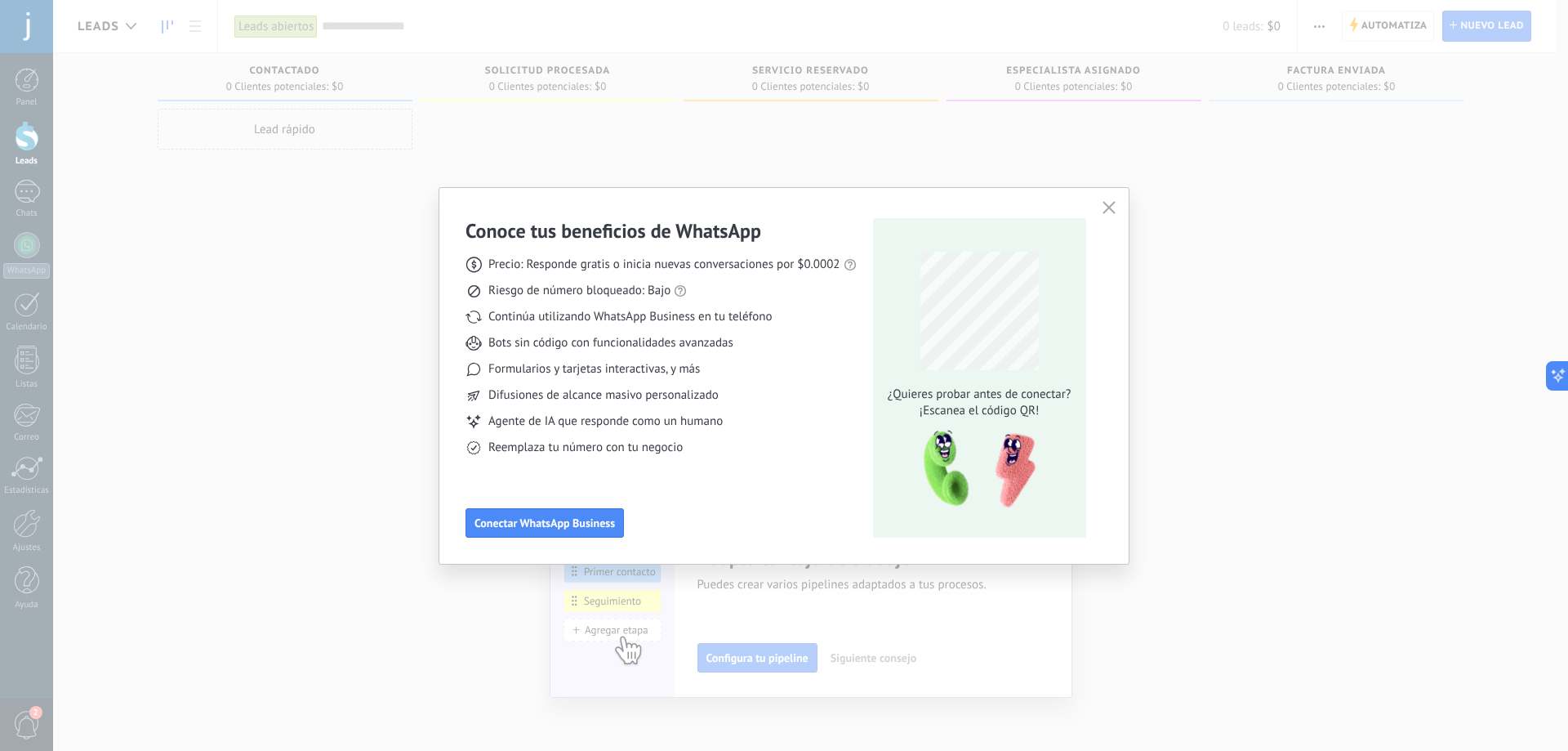
click at [1107, 207] on use "button" at bounding box center [1109, 207] width 12 height 12
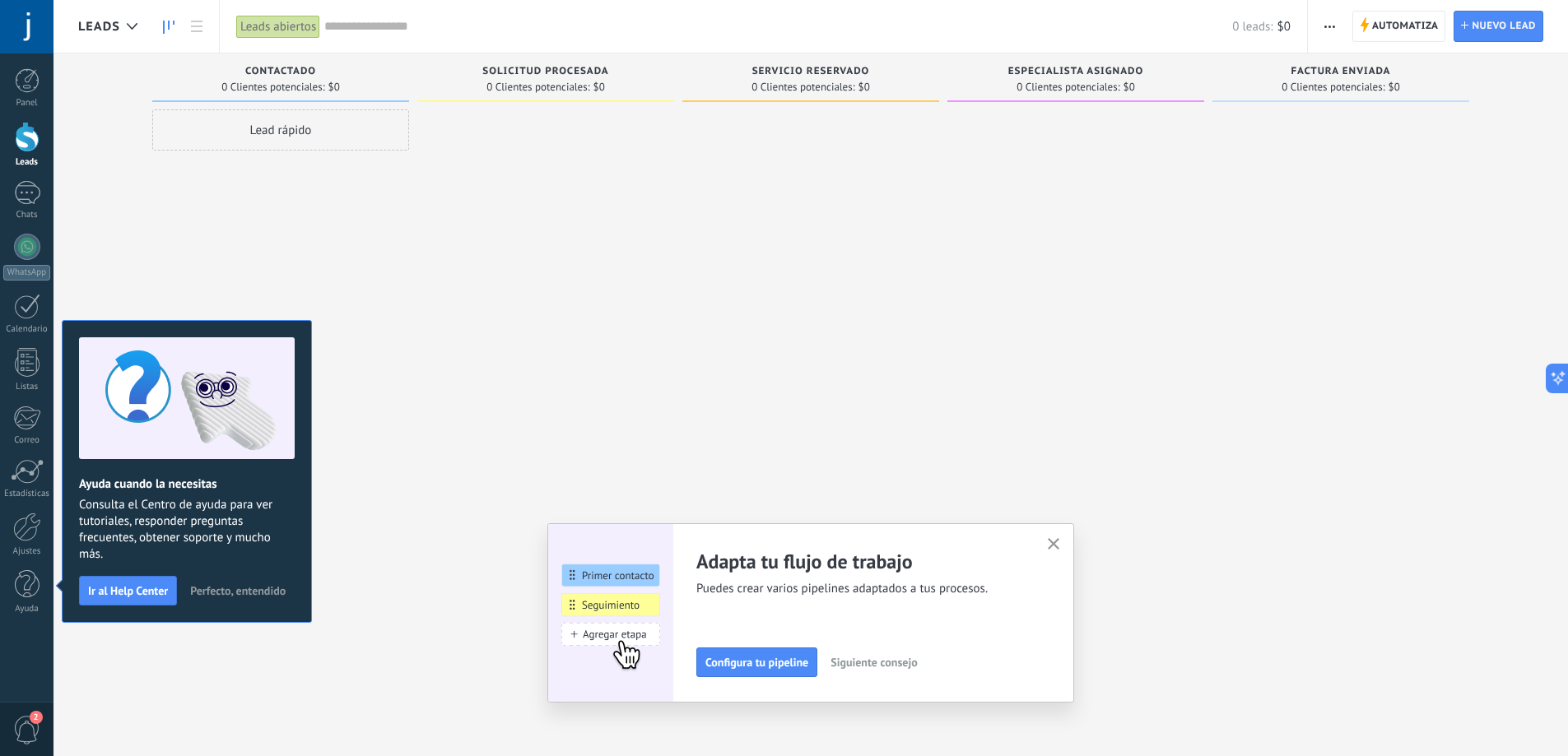
click at [25, 145] on div at bounding box center [27, 136] width 25 height 30
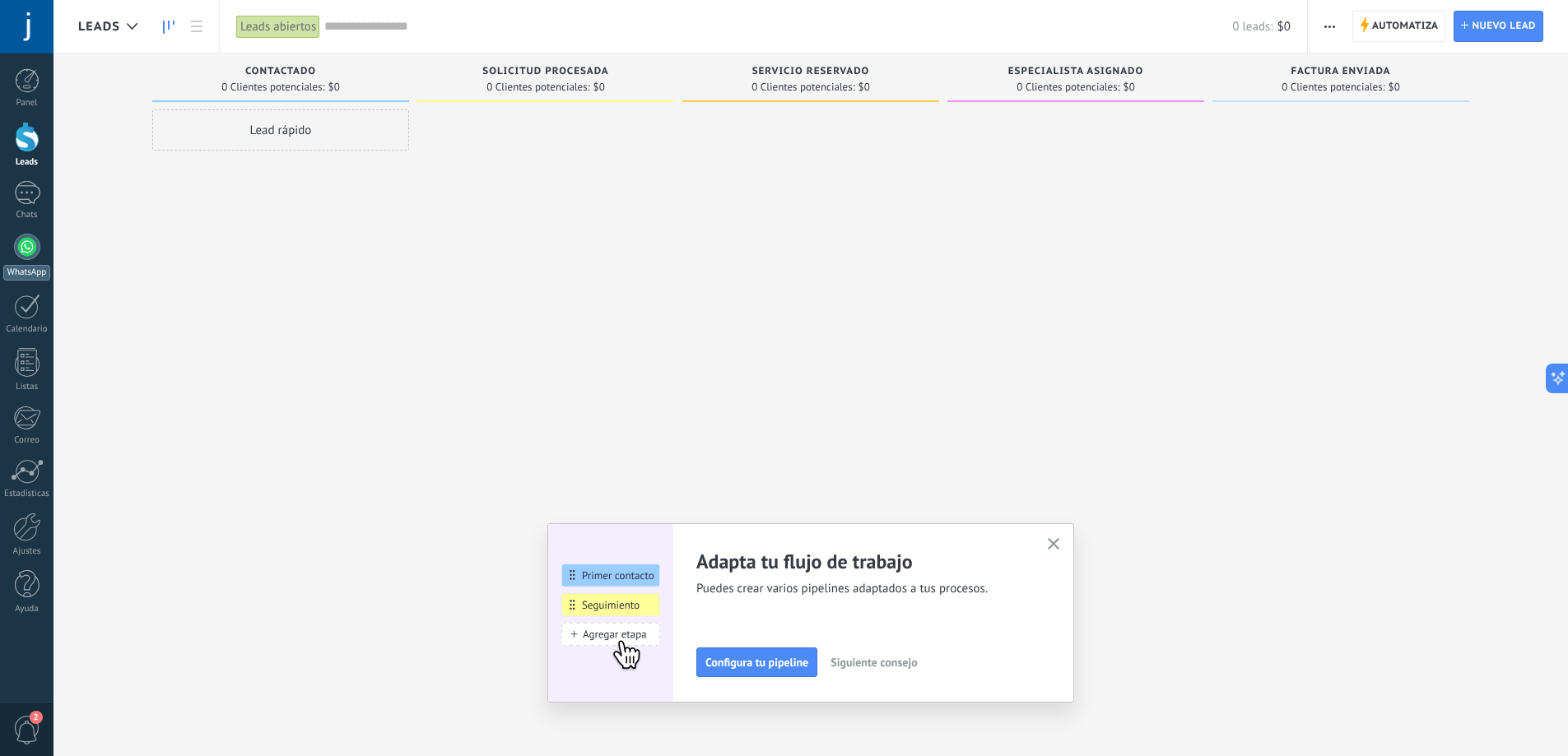
click at [28, 253] on div at bounding box center [27, 246] width 27 height 27
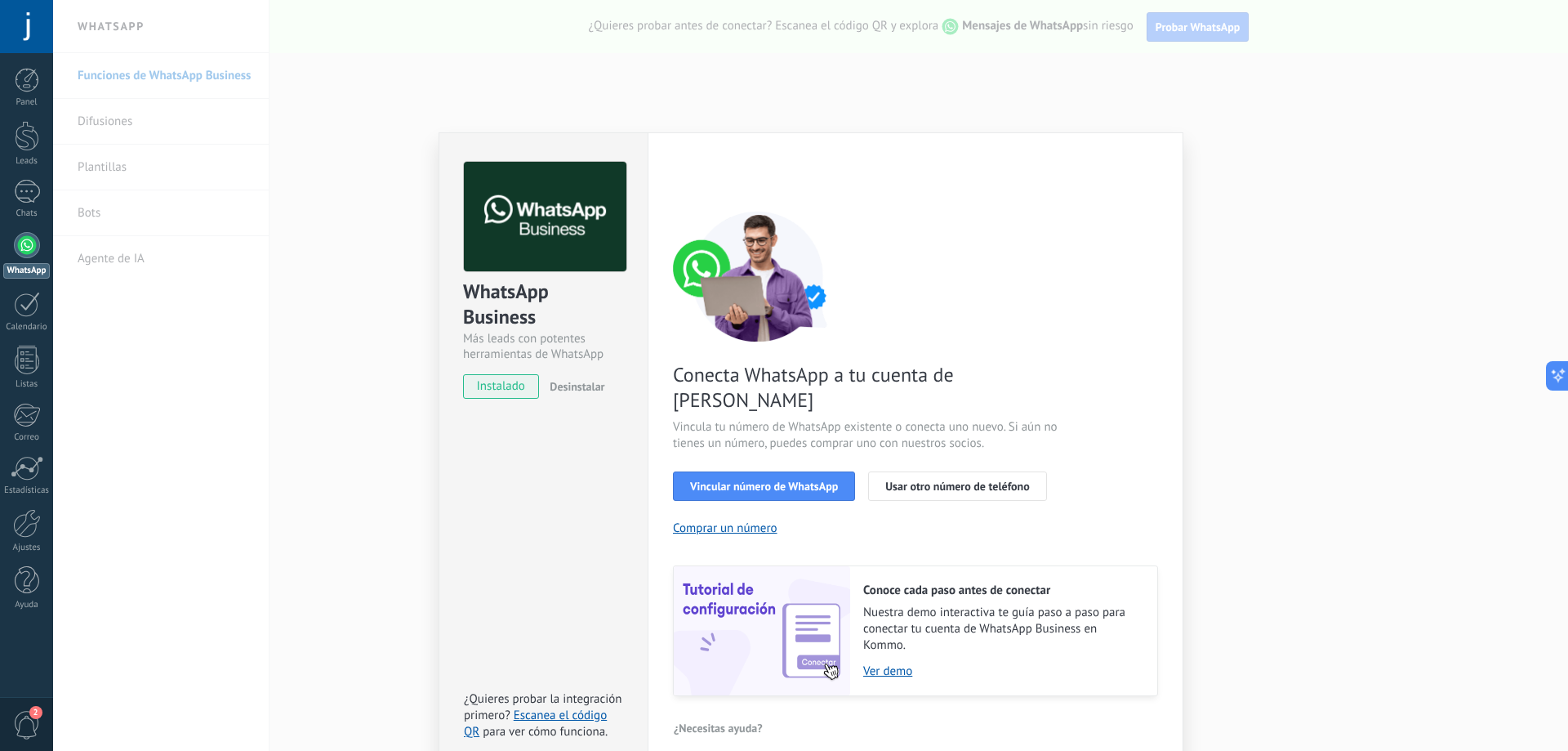
click at [400, 313] on div "WhatsApp Business Más leads con potentes herramientas de WhatsApp instalado Des…" at bounding box center [811, 376] width 1515 height 751
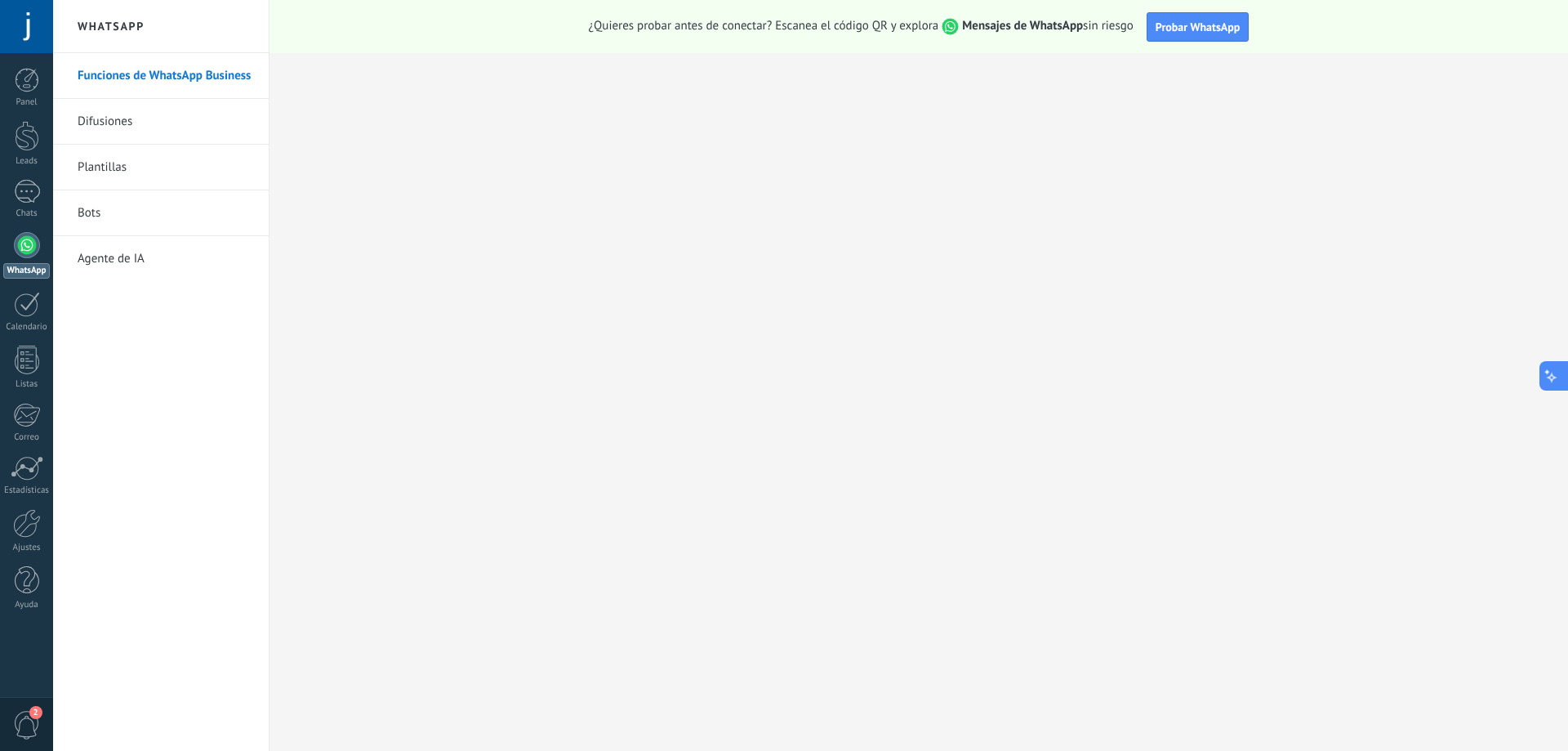
click at [1554, 374] on icon at bounding box center [1553, 376] width 17 height 17
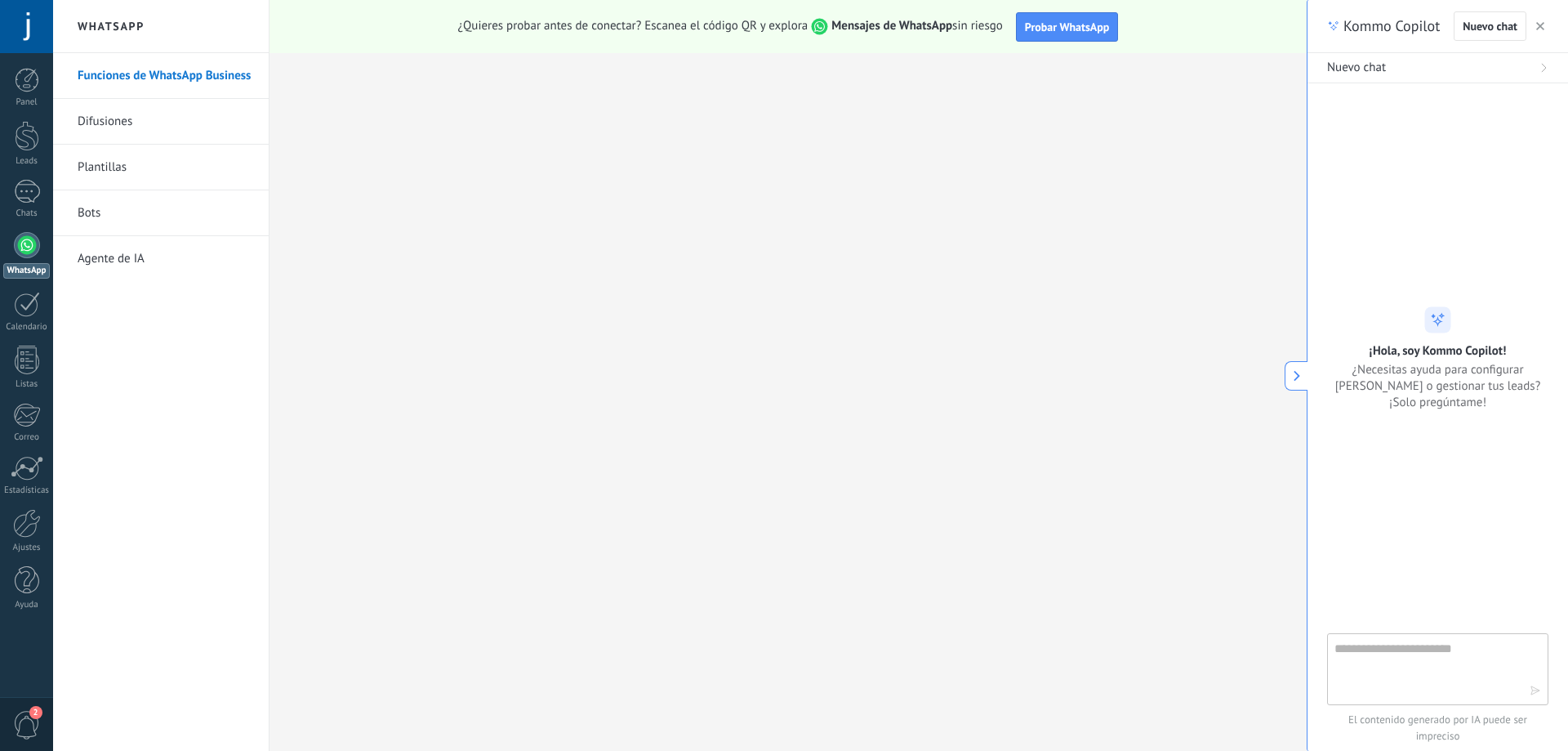
click at [1426, 672] on textarea at bounding box center [1426, 668] width 184 height 59
type textarea "**********"
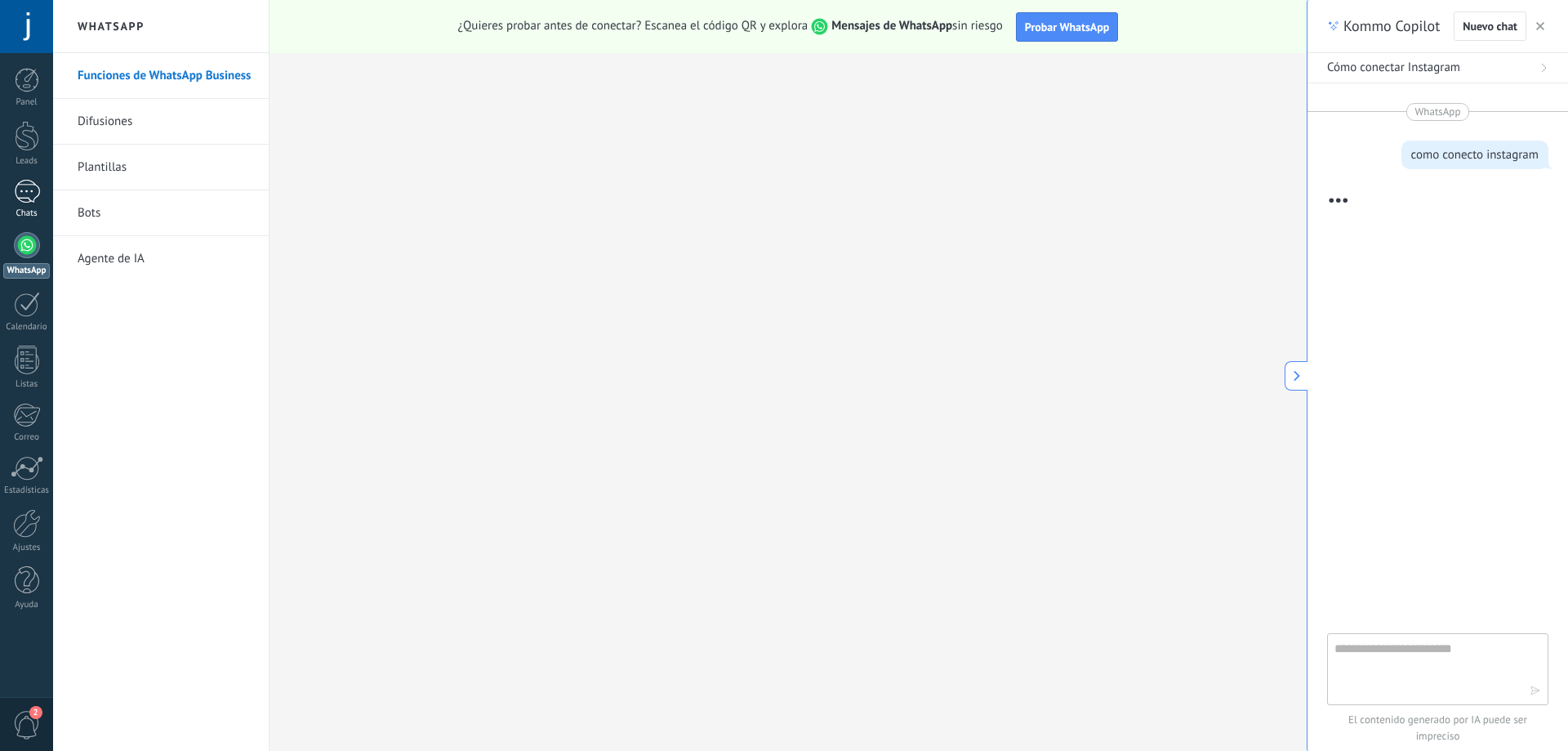
click at [31, 198] on div at bounding box center [27, 192] width 27 height 24
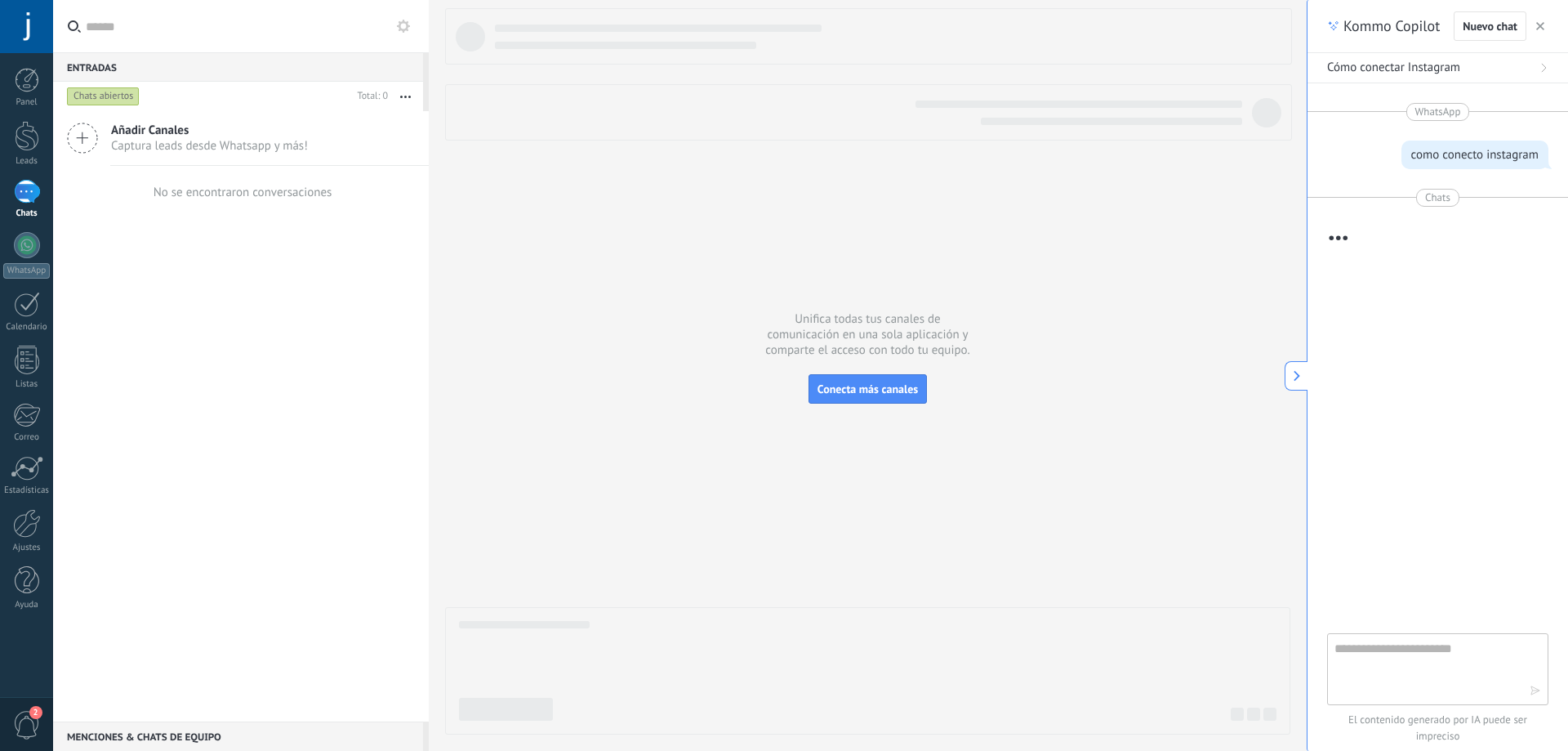
click at [153, 133] on span "Añadir Canales" at bounding box center [209, 130] width 197 height 15
click at [84, 135] on icon at bounding box center [82, 138] width 31 height 31
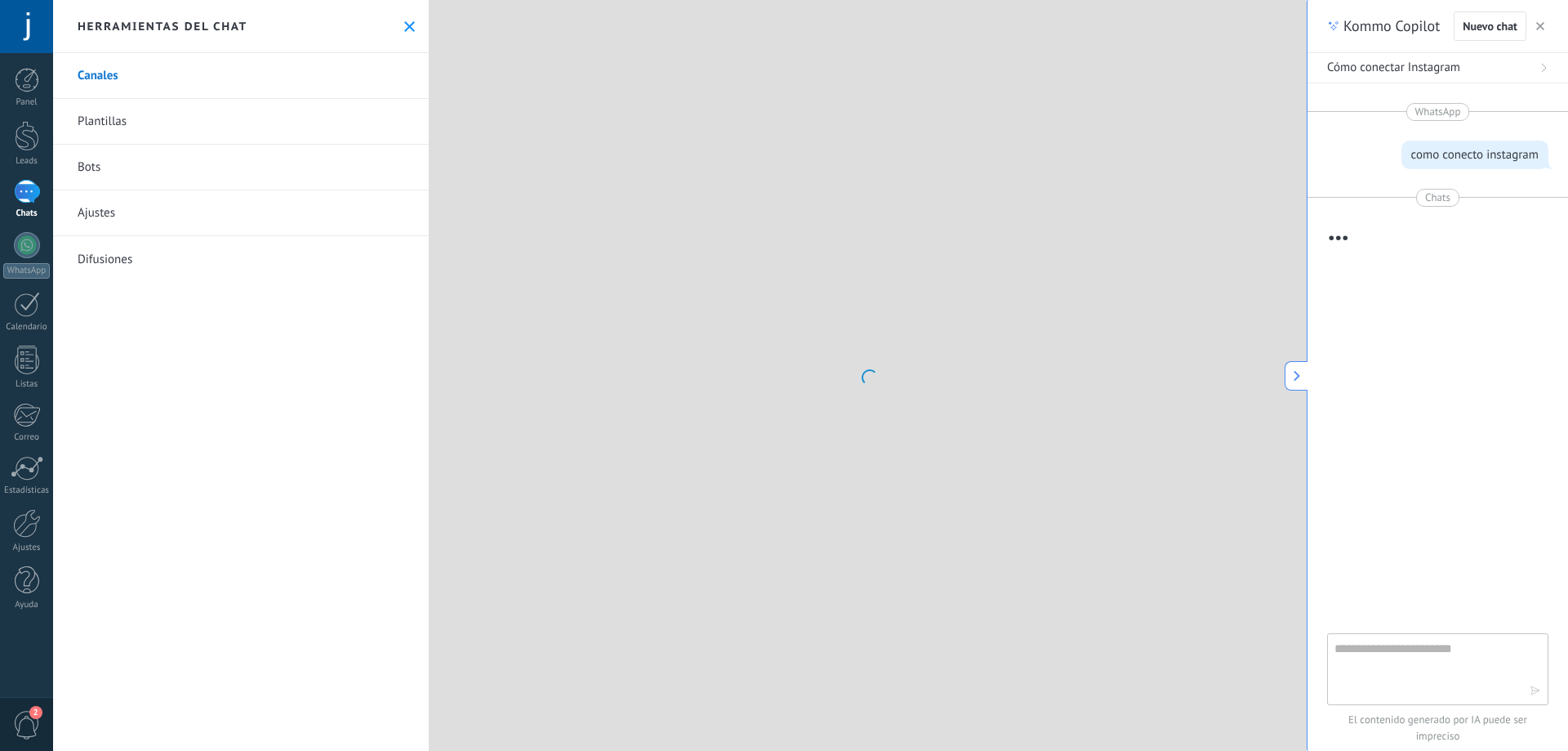
scroll to position [478, 0]
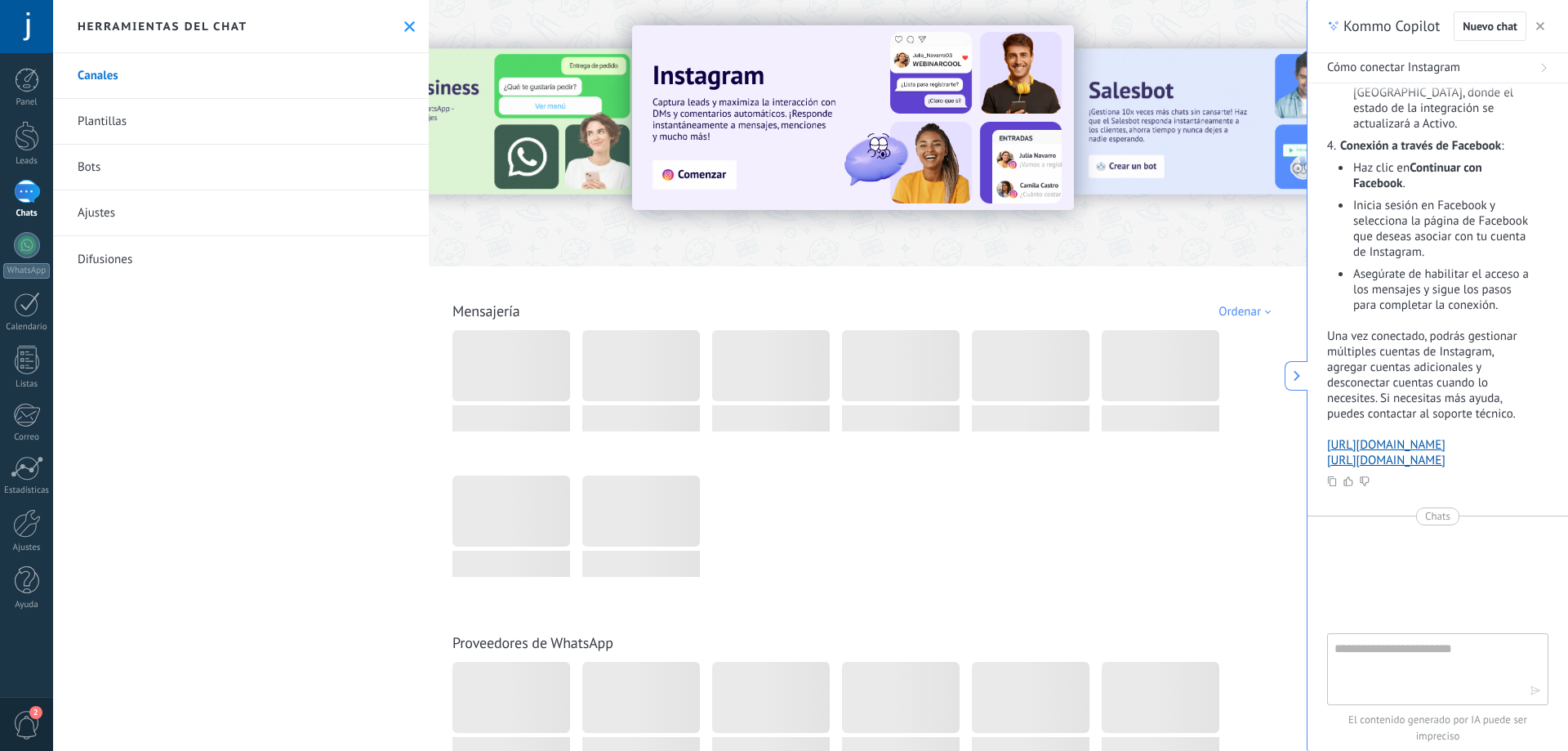
click at [103, 72] on link "Canales" at bounding box center [240, 75] width 375 height 45
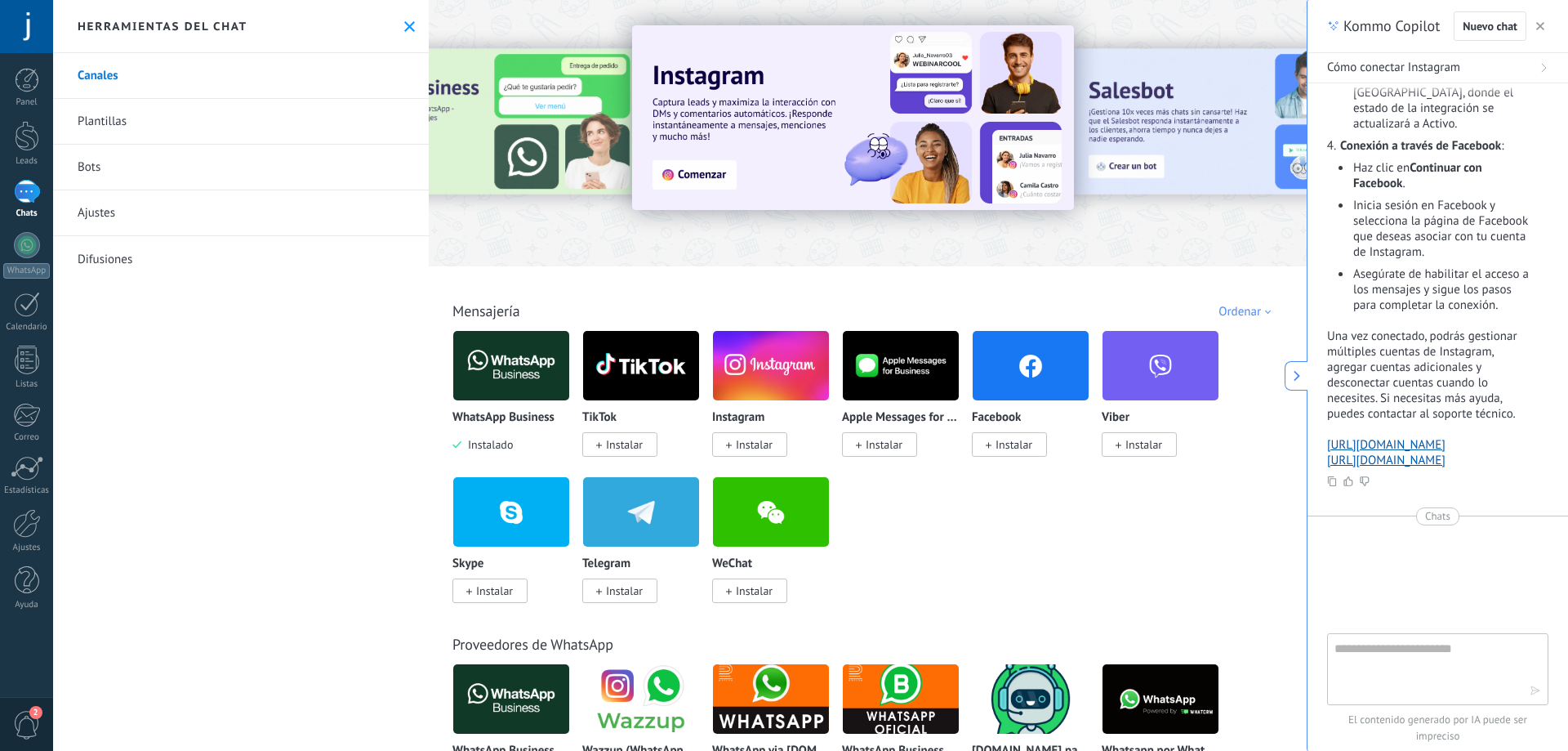
click at [1541, 26] on icon "button" at bounding box center [1541, 27] width 9 height 9
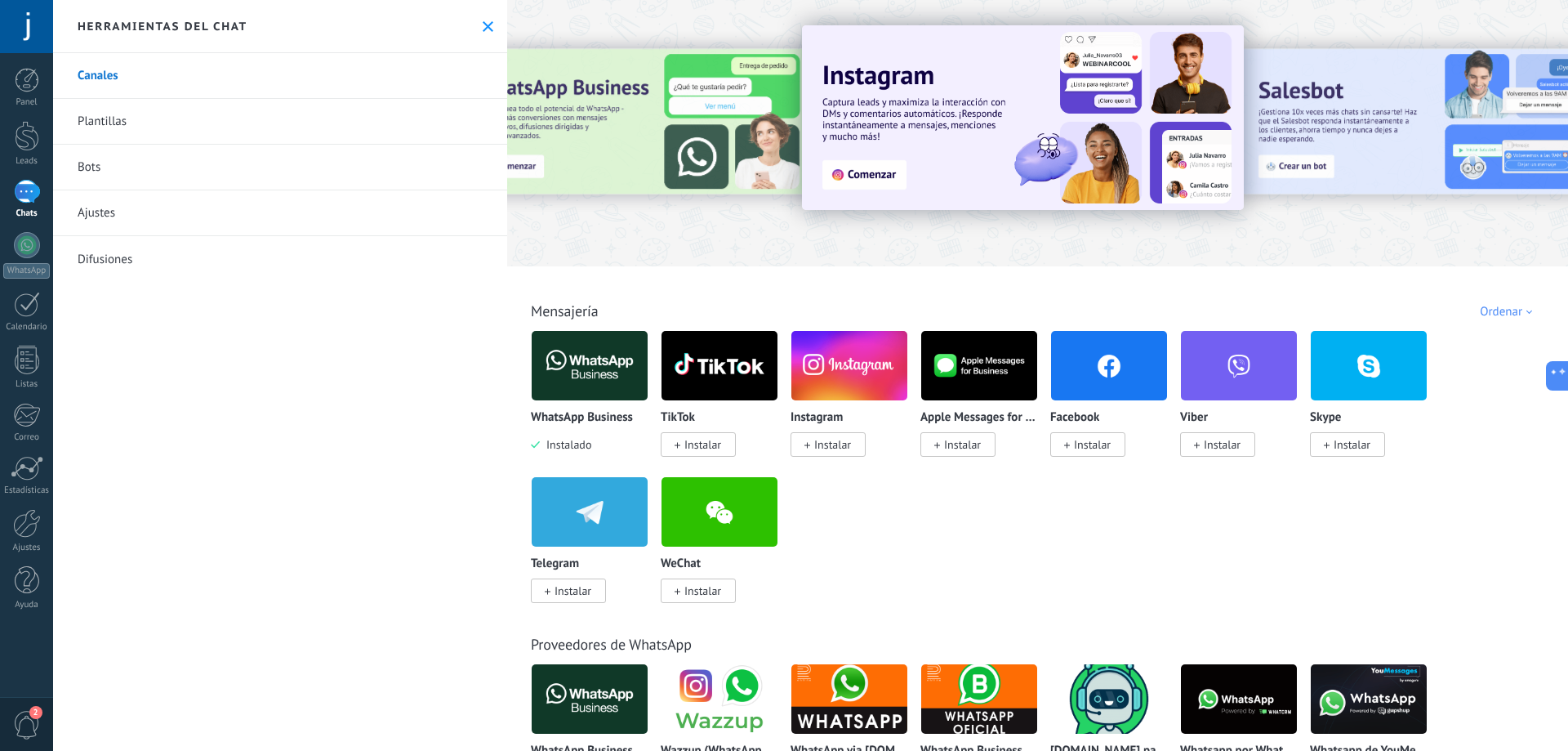
click at [831, 450] on span "Instalar" at bounding box center [832, 444] width 37 height 15
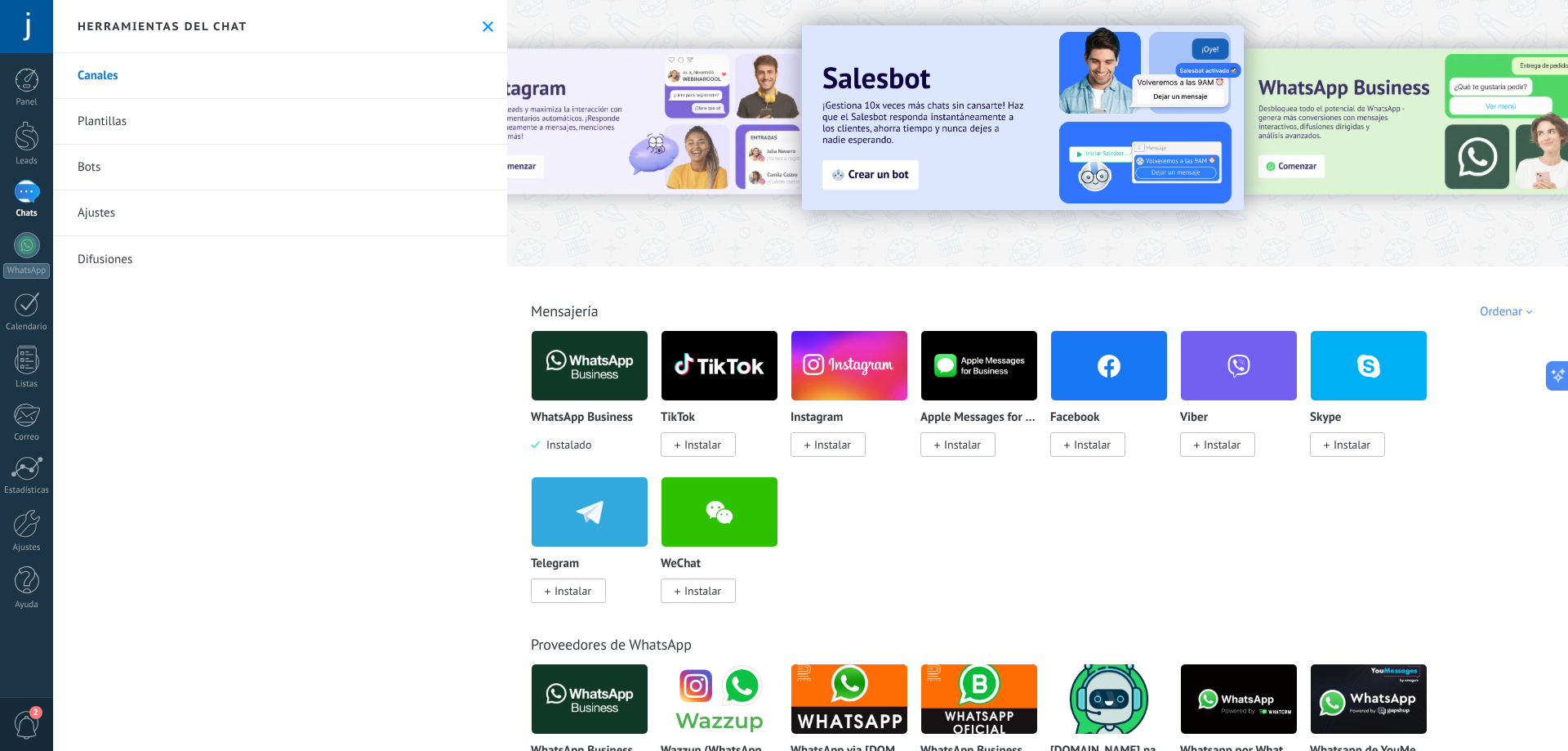
click at [847, 356] on img at bounding box center [850, 365] width 116 height 80
click at [827, 448] on span "Instalar" at bounding box center [832, 444] width 37 height 15
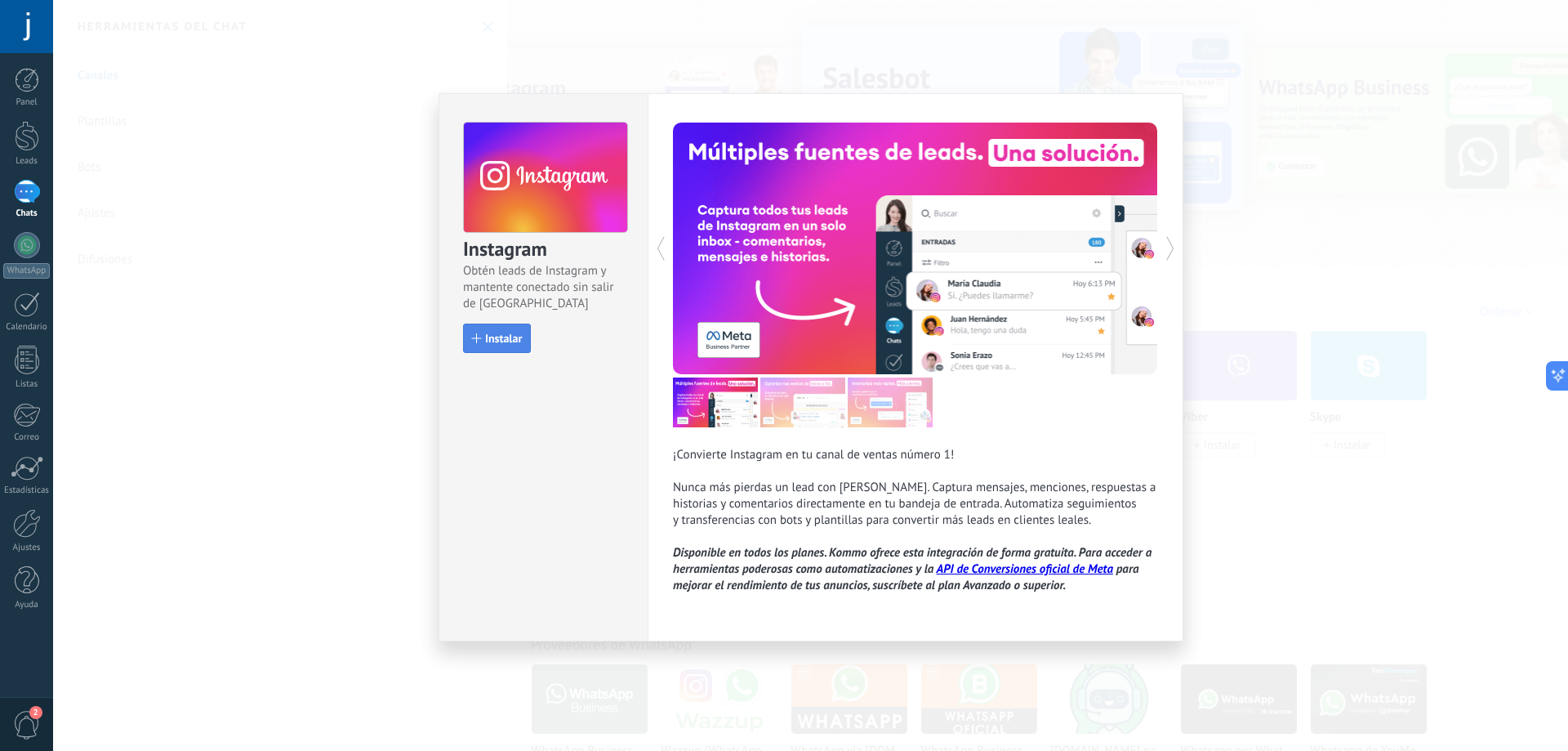
click at [484, 334] on span "Instalar" at bounding box center [497, 338] width 50 height 11
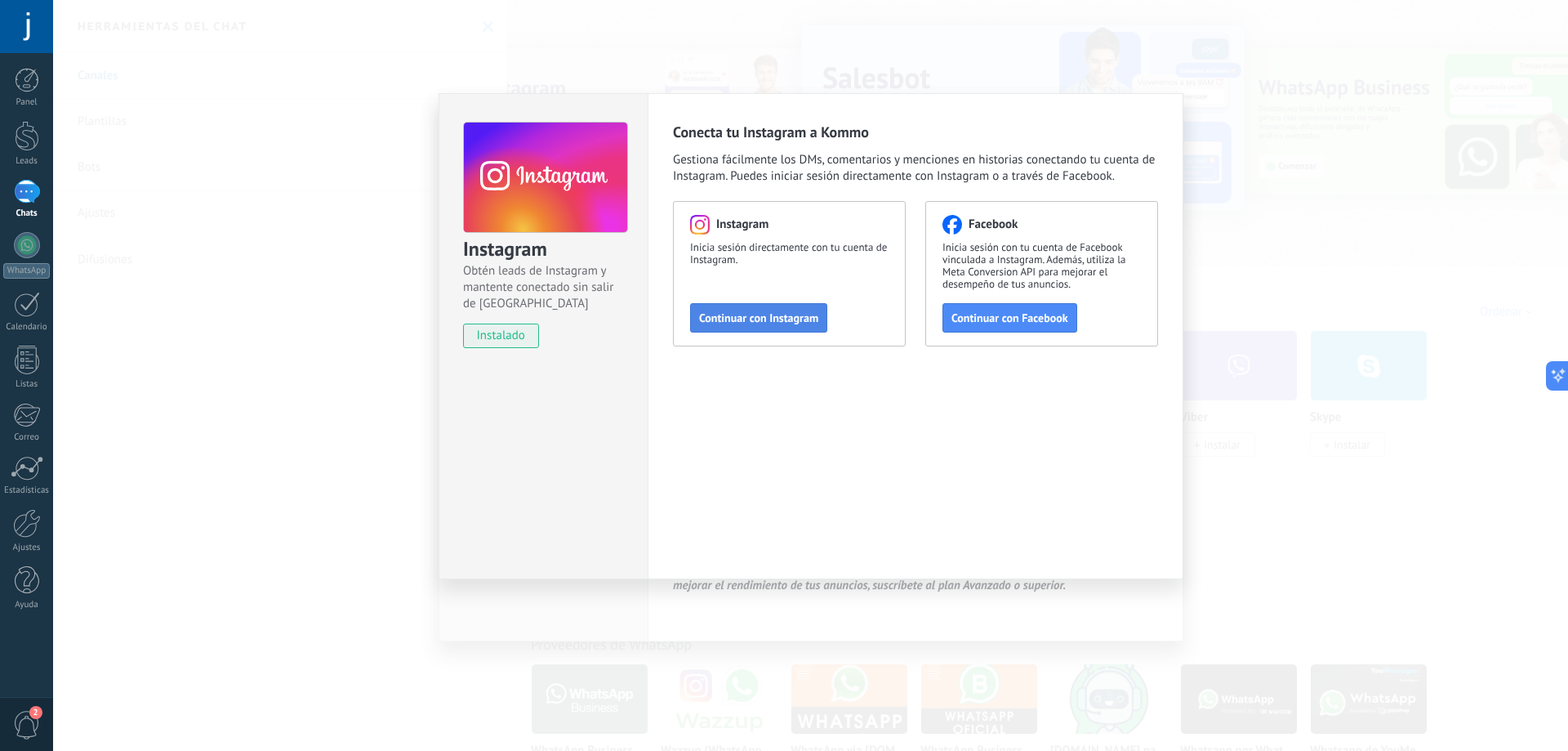
click at [763, 320] on span "Continuar con Instagram" at bounding box center [758, 317] width 119 height 11
click at [1009, 316] on span "Continuar con Facebook" at bounding box center [1010, 317] width 117 height 11
